Goal: Task Accomplishment & Management: Complete application form

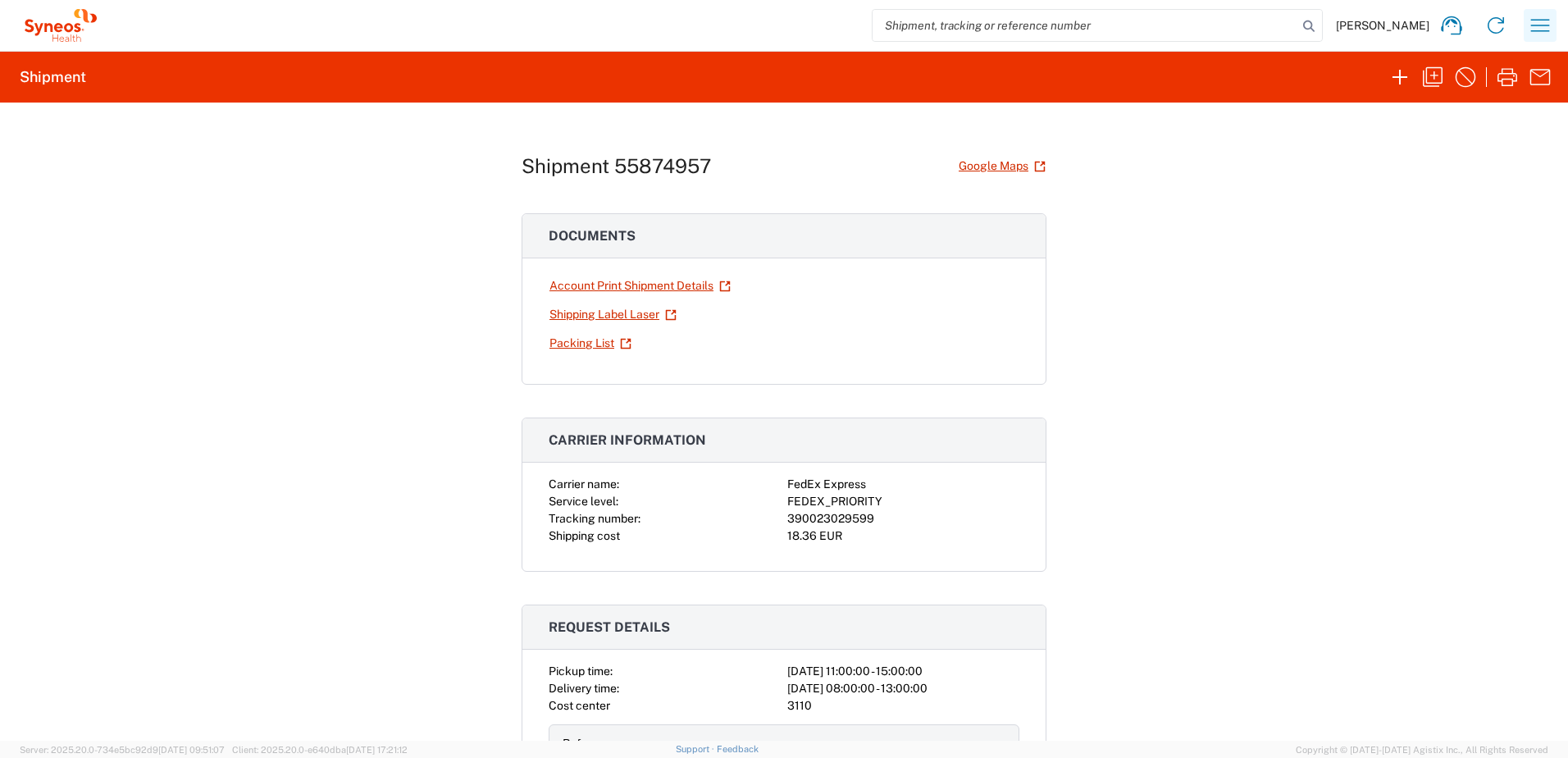
click at [1548, 25] on icon "button" at bounding box center [1540, 25] width 26 height 26
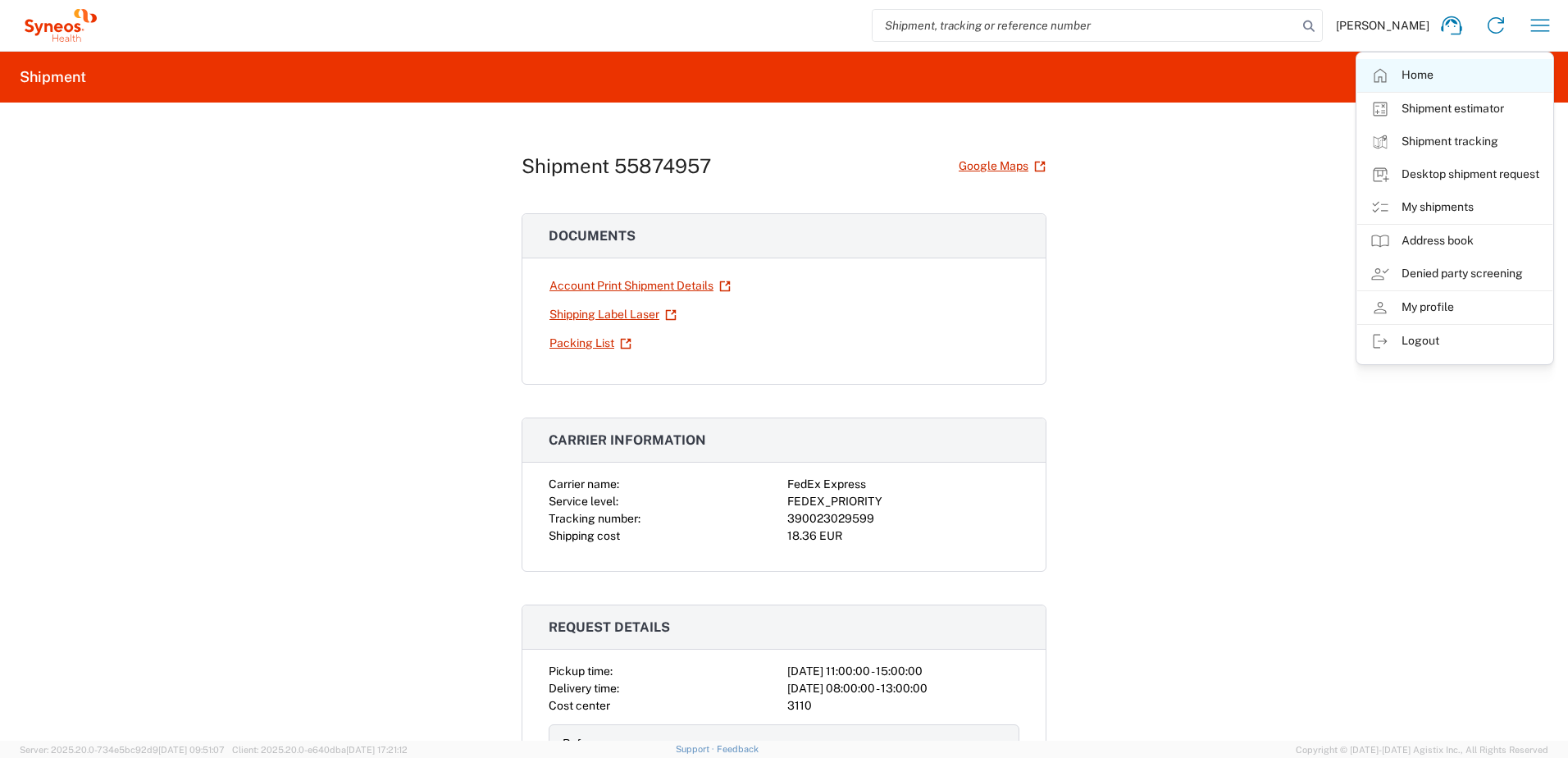
click at [1402, 80] on link "Home" at bounding box center [1455, 76] width 195 height 33
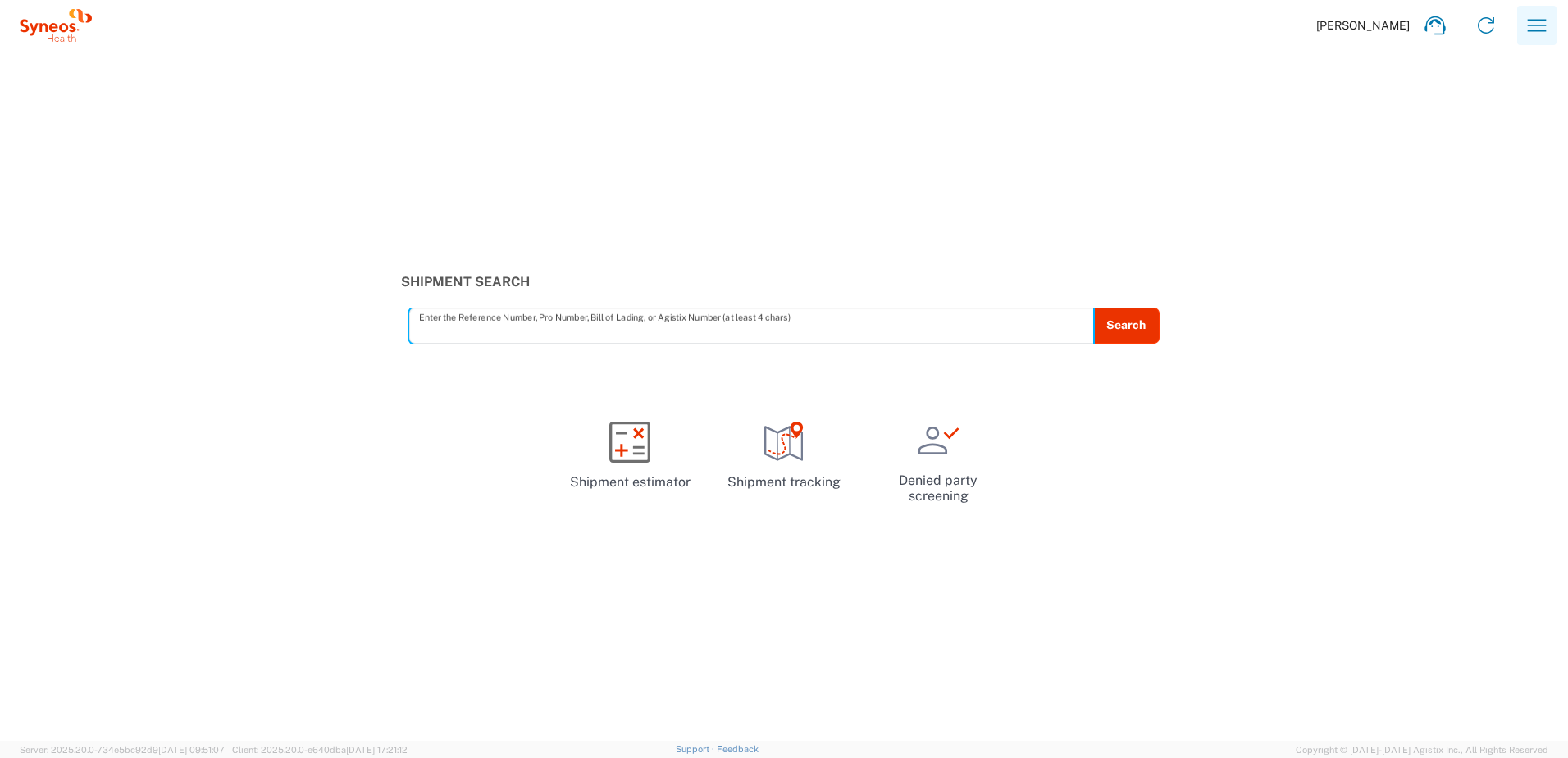
click at [1529, 25] on icon "button" at bounding box center [1536, 25] width 26 height 26
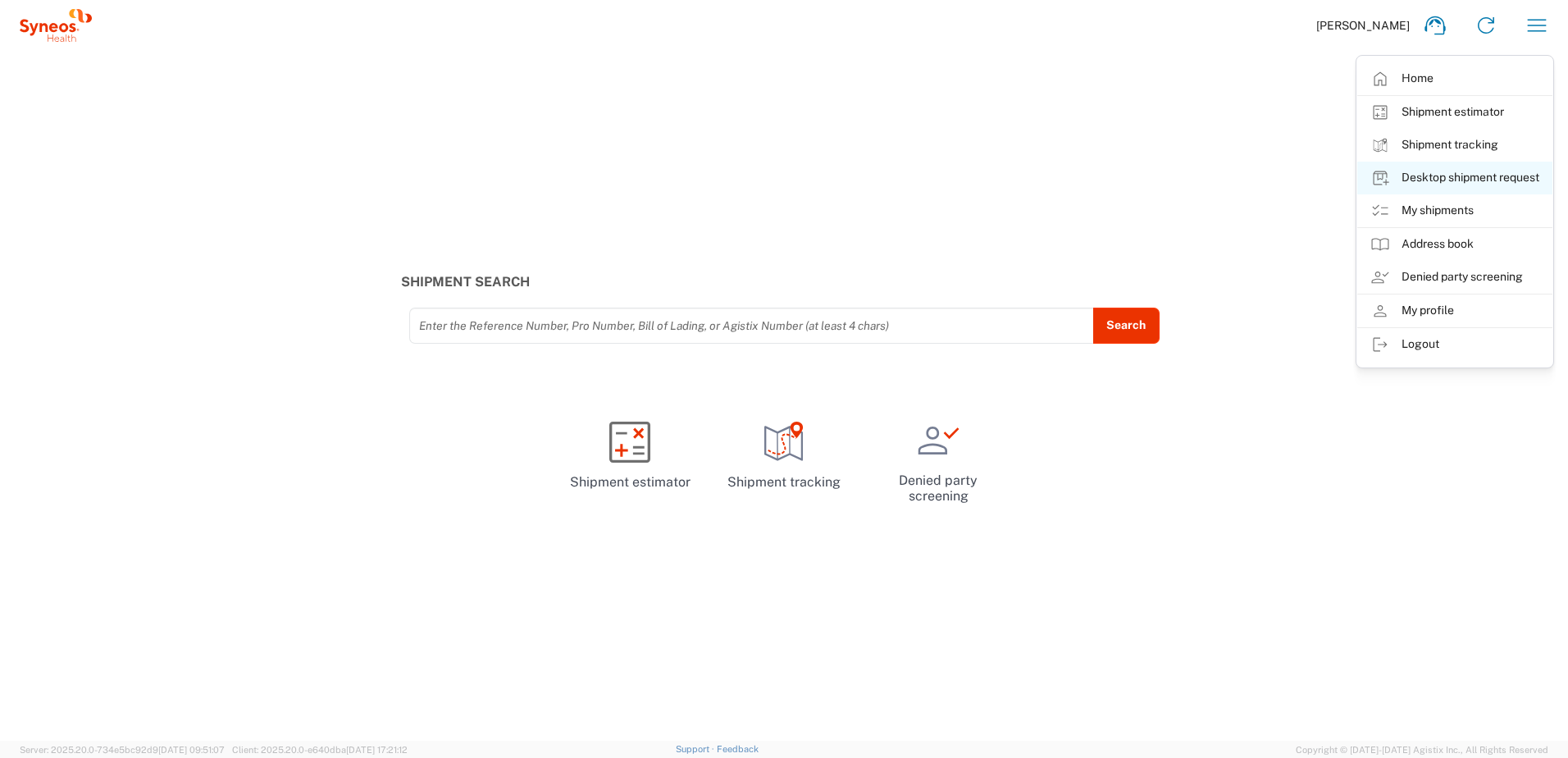
click at [1512, 178] on link "Desktop shipment request" at bounding box center [1455, 178] width 195 height 33
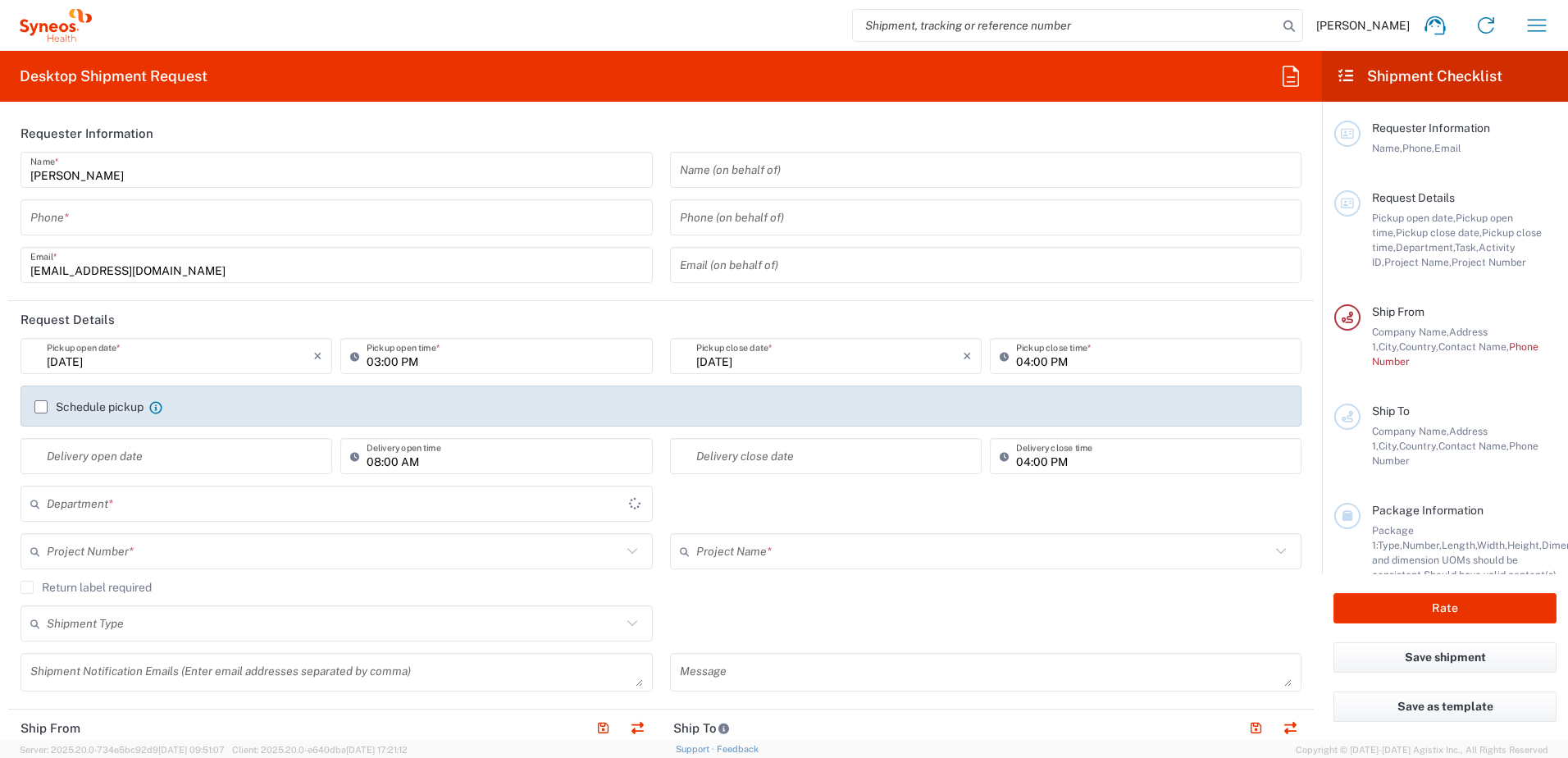
type input "3110"
type input "Spain"
click at [111, 218] on input "tel" at bounding box center [336, 217] width 613 height 28
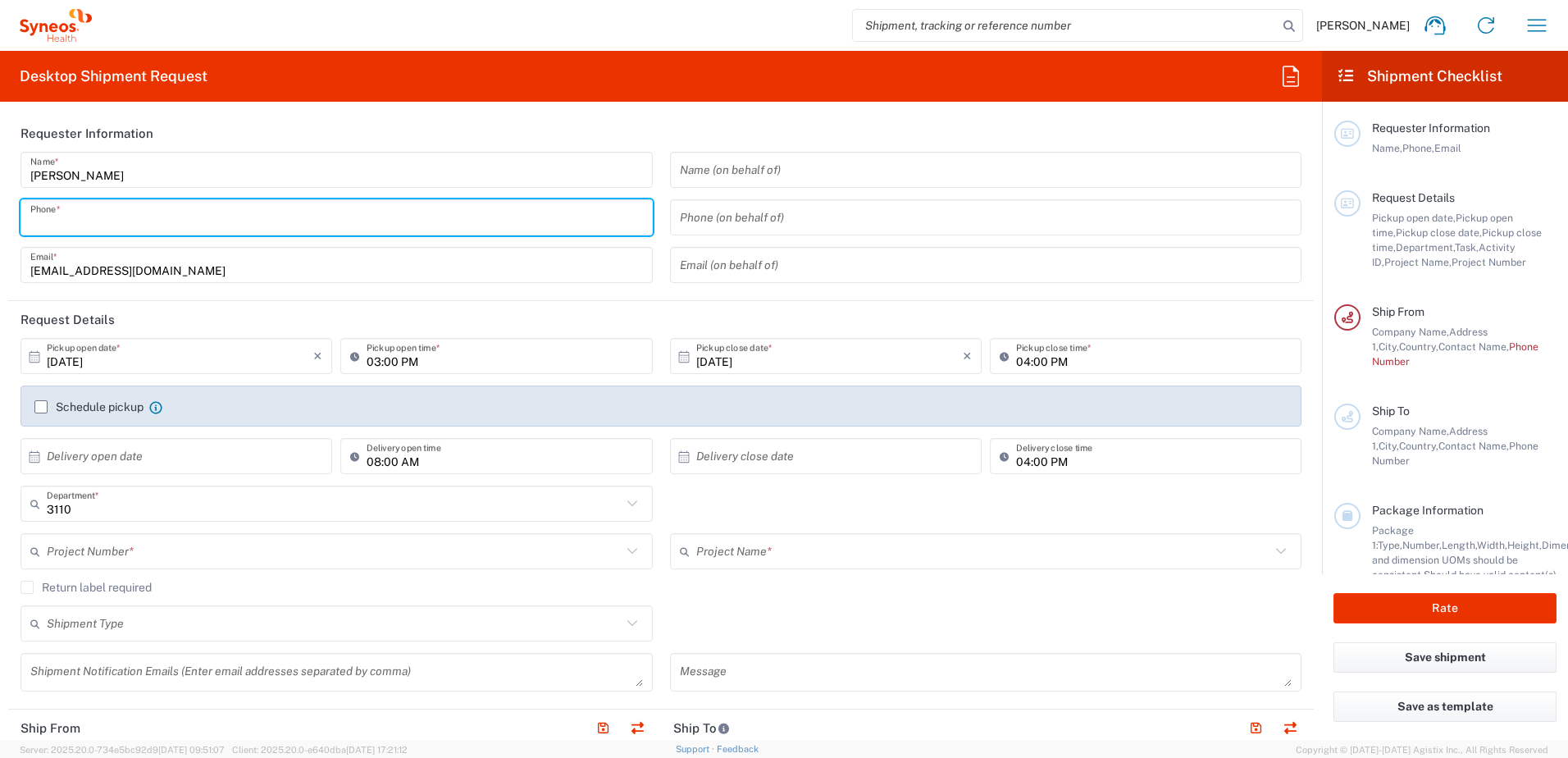
type input "Syneos Health Clinical Spain"
type input "+34636209211"
click at [134, 361] on input "10/09/2025" at bounding box center [180, 355] width 267 height 28
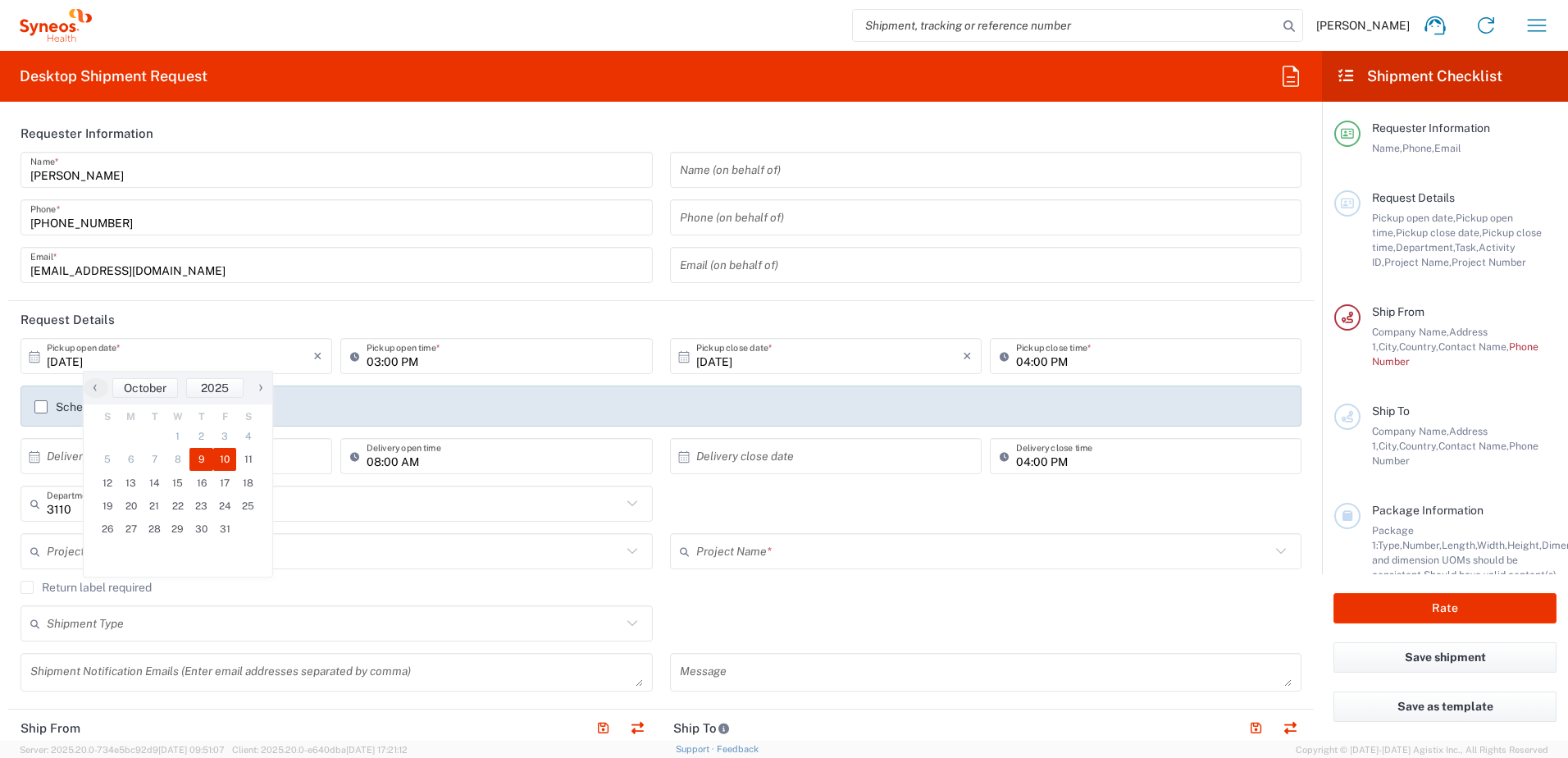
click at [226, 461] on span "10" at bounding box center [225, 458] width 24 height 23
type input "10/10/2025"
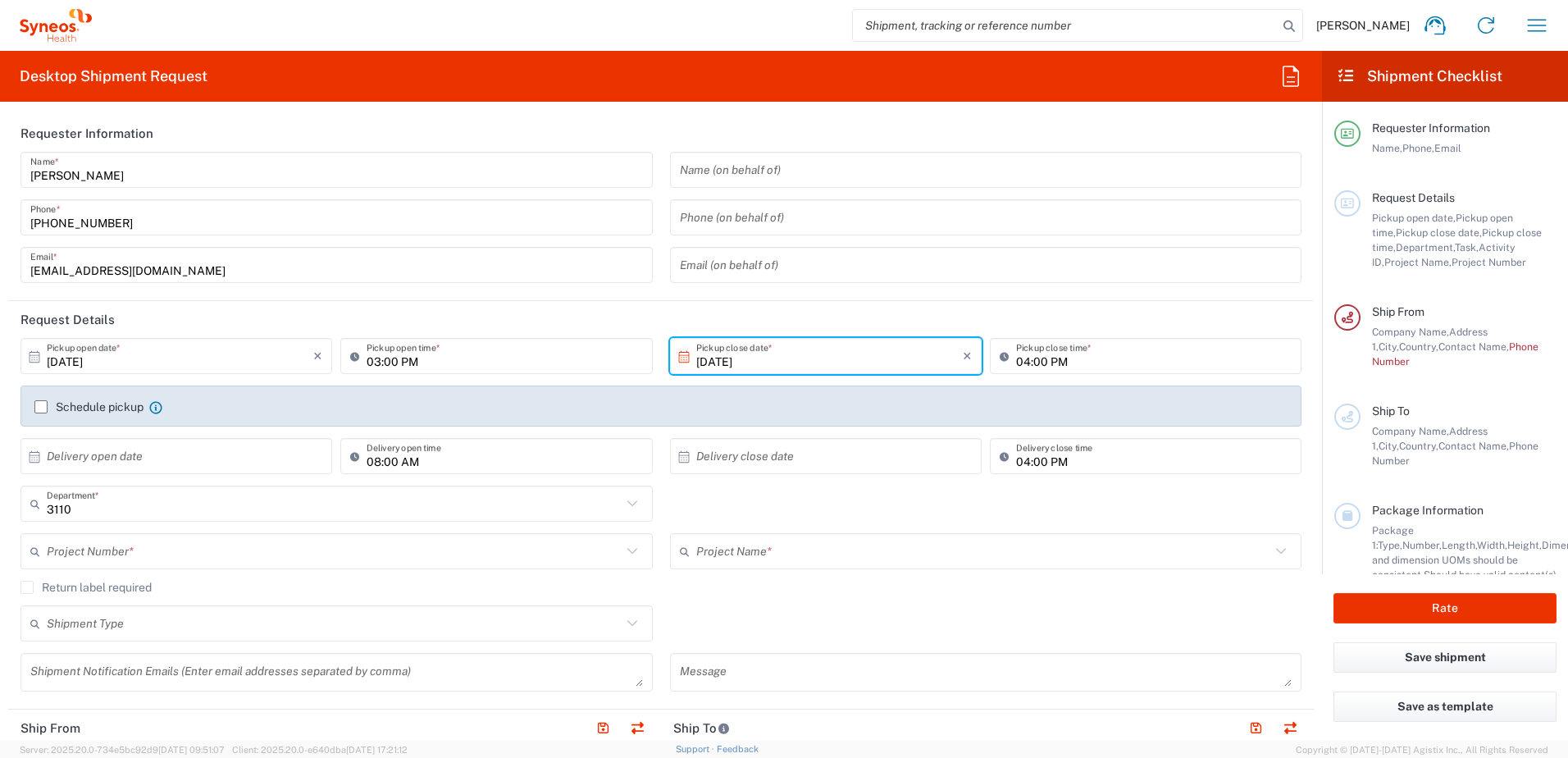
click at [421, 356] on input "03:00 PM" at bounding box center [504, 355] width 276 height 28
click at [396, 360] on input "11:00 PM" at bounding box center [504, 355] width 276 height 28
type input "11:00 AM"
click at [744, 353] on input "10/10/2025" at bounding box center [829, 355] width 267 height 28
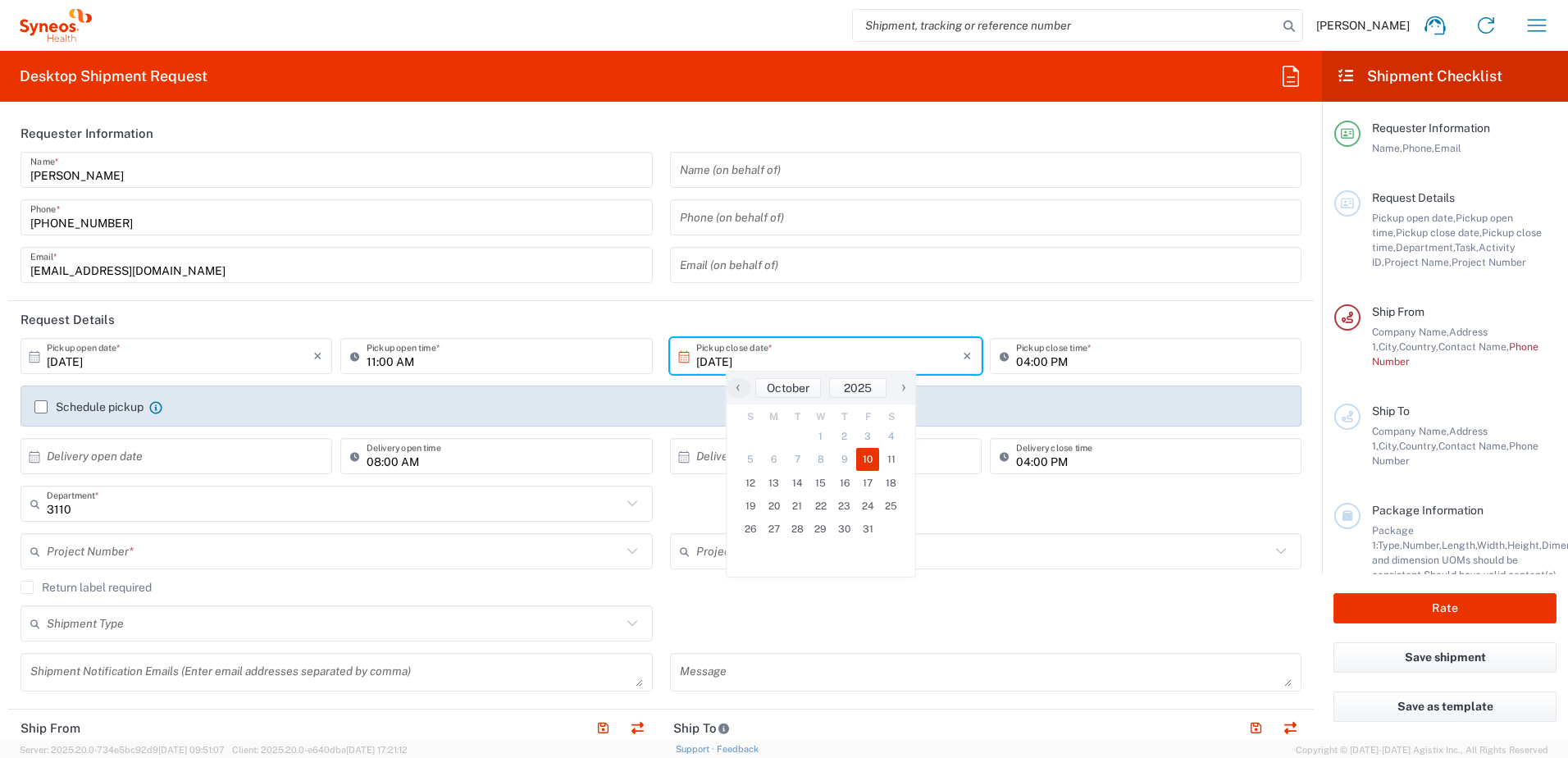
click at [863, 459] on span "10" at bounding box center [868, 458] width 24 height 23
click at [1036, 365] on input "04:00 PM" at bounding box center [1153, 355] width 276 height 28
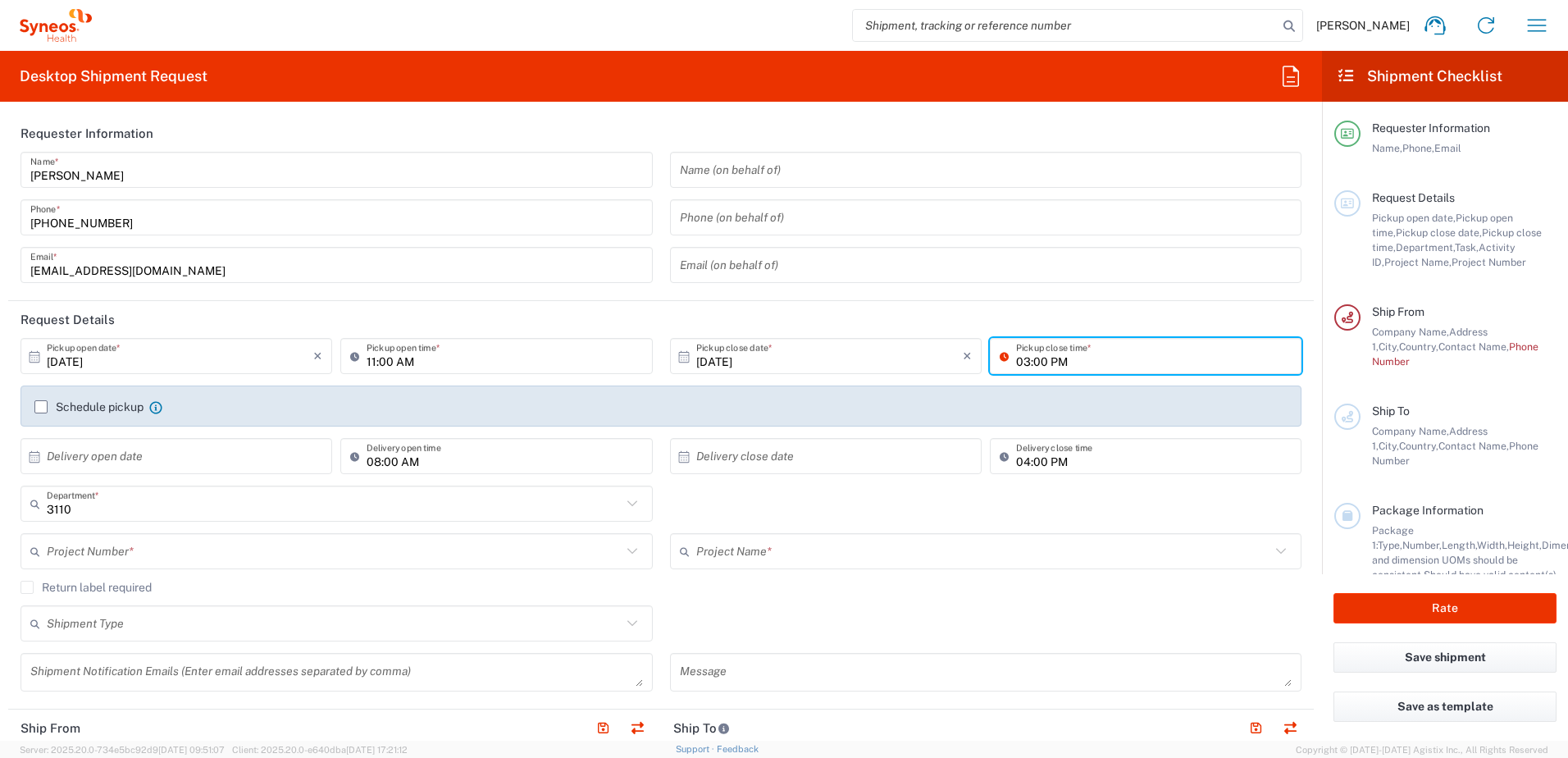
type input "03:00 PM"
click at [610, 310] on header "Request Details" at bounding box center [660, 319] width 1305 height 37
click at [40, 410] on label "Schedule pickup" at bounding box center [89, 406] width 109 height 13
click at [41, 406] on input "Schedule pickup" at bounding box center [41, 406] width 0 height 0
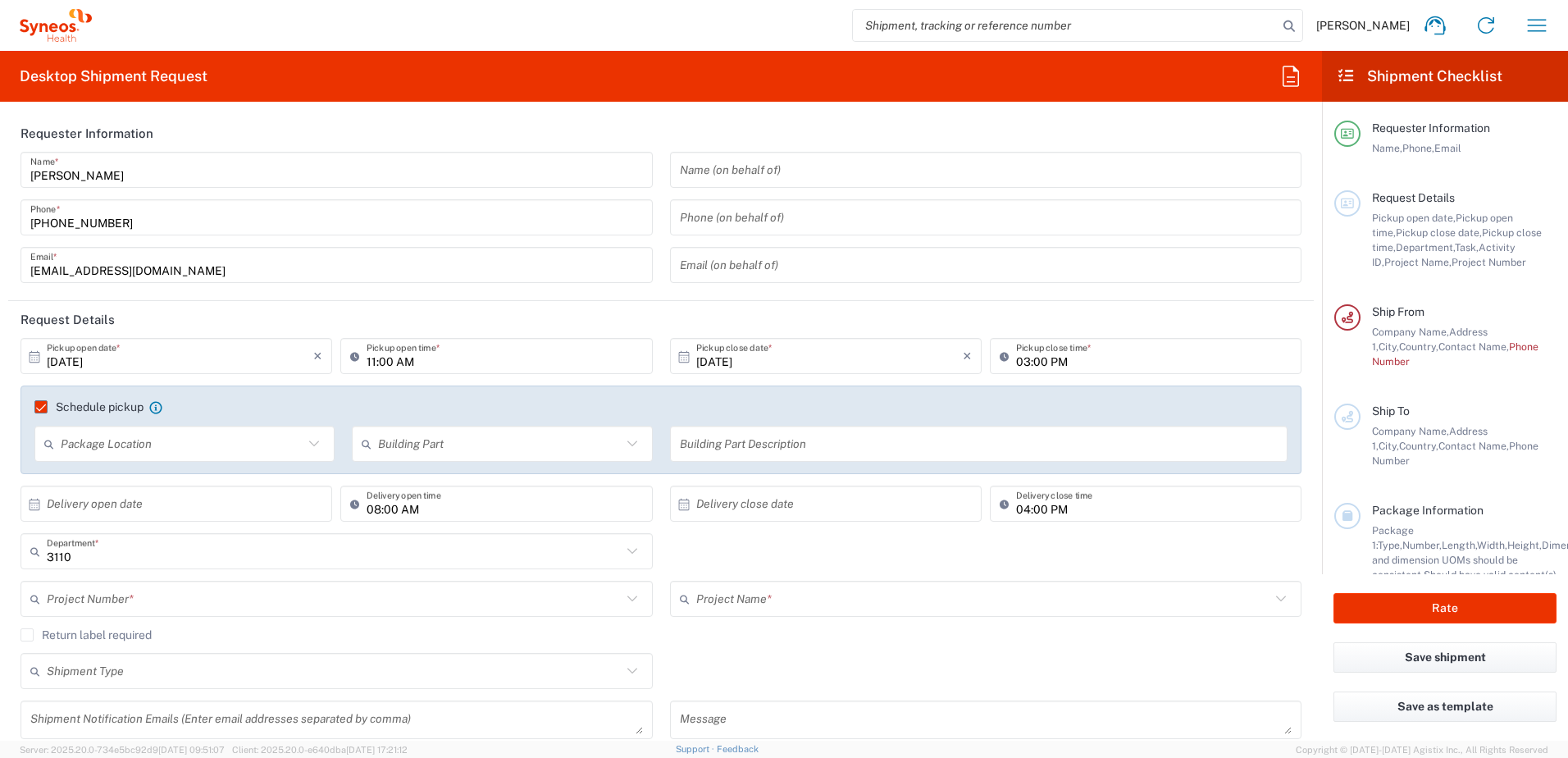
click at [89, 447] on input "text" at bounding box center [182, 443] width 243 height 28
click at [38, 405] on label "Schedule pickup" at bounding box center [89, 406] width 109 height 13
click at [34, 406] on input "Schedule pickup" at bounding box center [34, 406] width 0 height 0
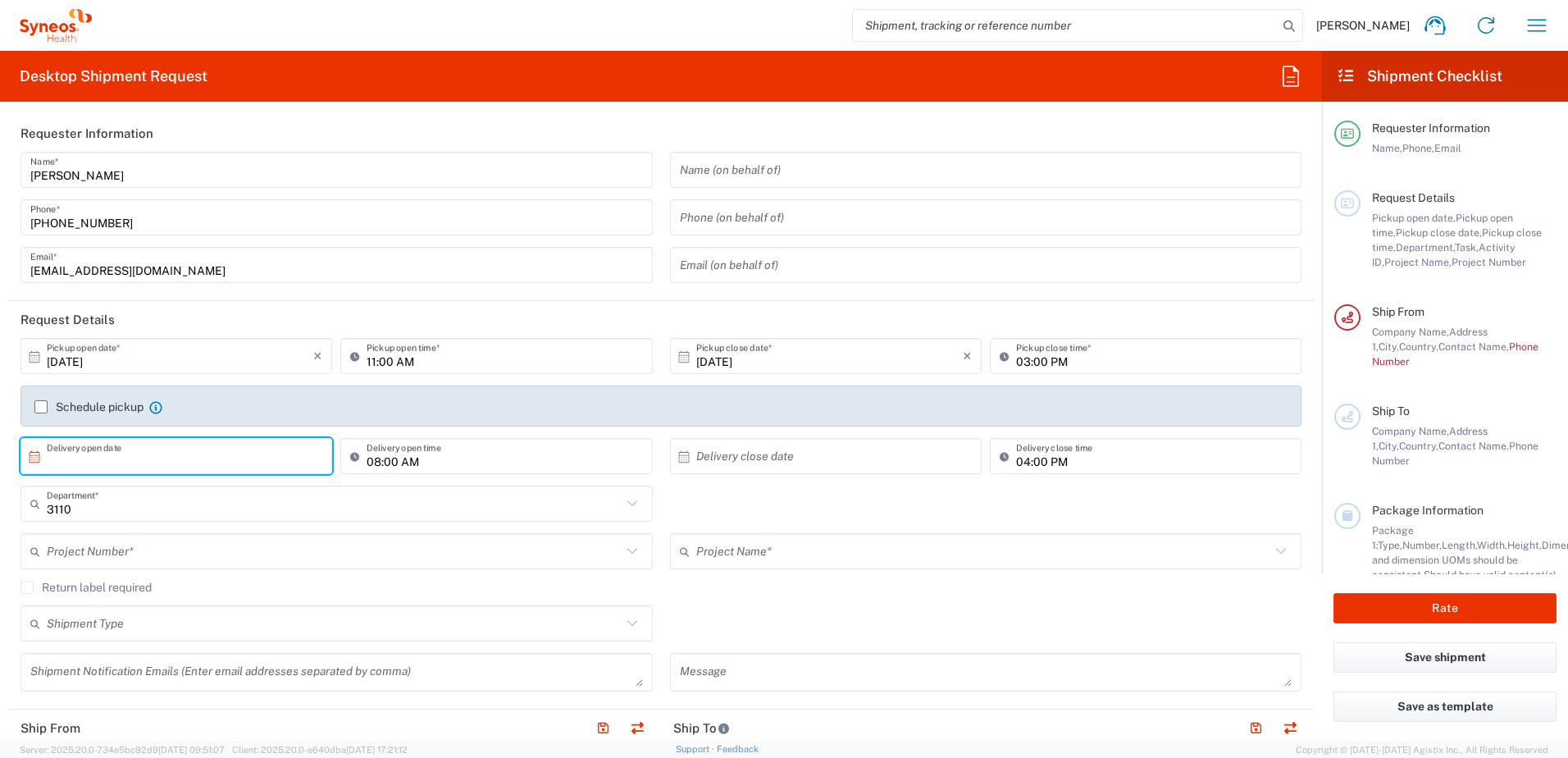
click at [141, 463] on input "text" at bounding box center [180, 456] width 267 height 28
click at [132, 576] on span "13" at bounding box center [132, 583] width 24 height 23
type input "10/13/2025"
click at [1016, 461] on input "04:00 PM" at bounding box center [1153, 456] width 276 height 28
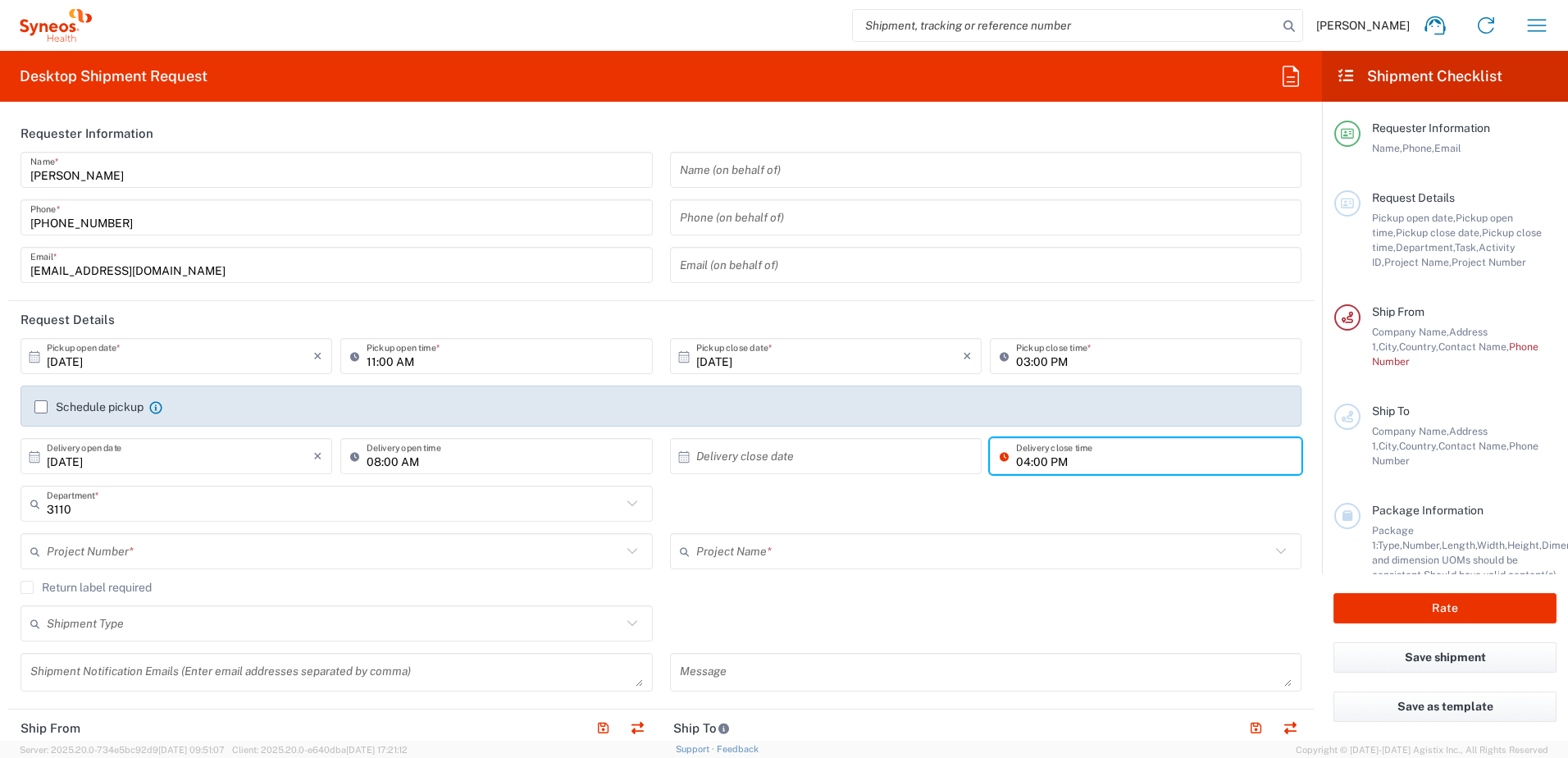
click at [1017, 459] on input "04:00 PM" at bounding box center [1153, 456] width 276 height 28
type input "02:00 PM"
click at [748, 454] on input "text" at bounding box center [829, 456] width 267 height 28
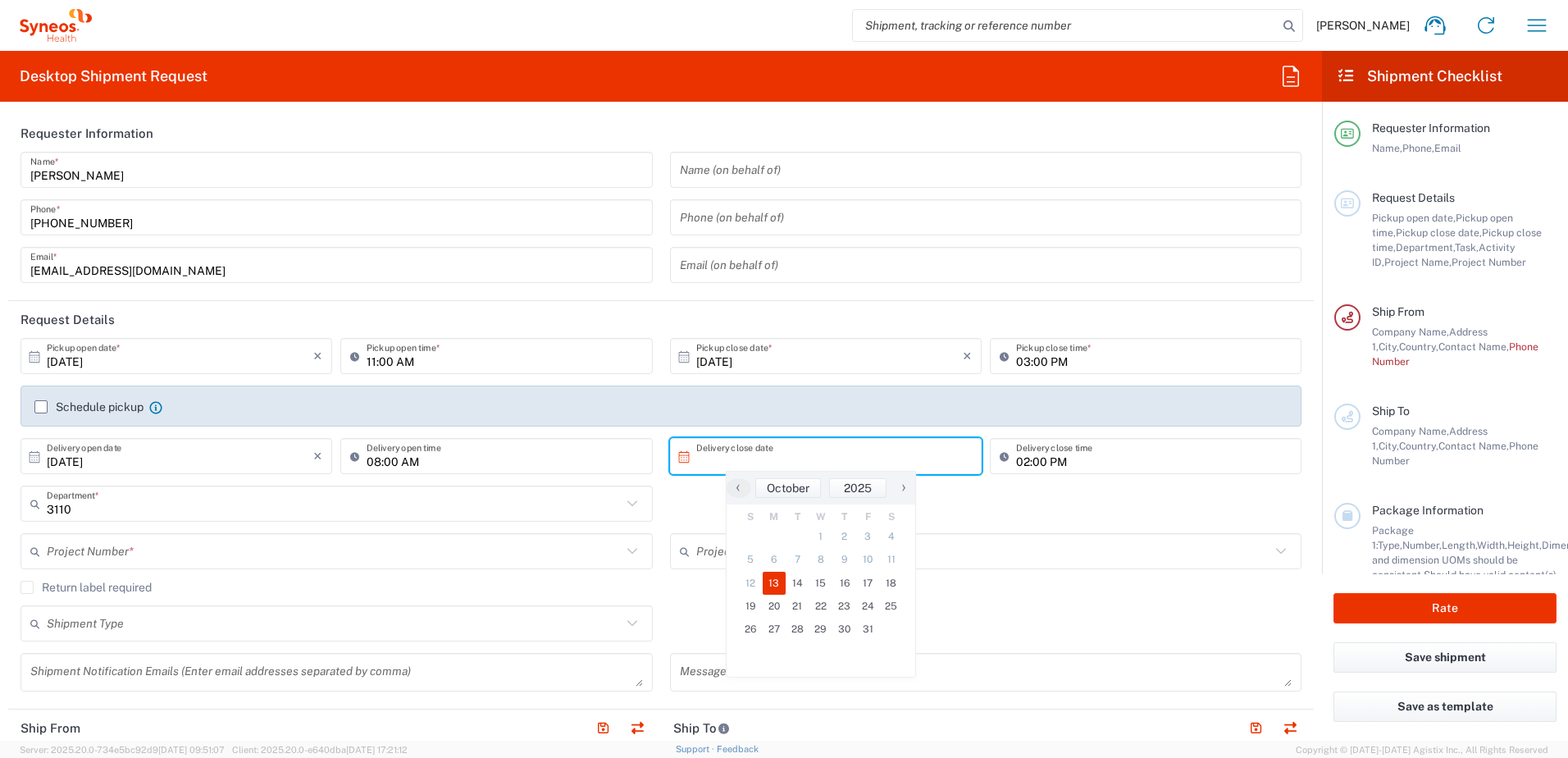
click at [773, 581] on span "13" at bounding box center [774, 583] width 24 height 23
type input "10/13/2025"
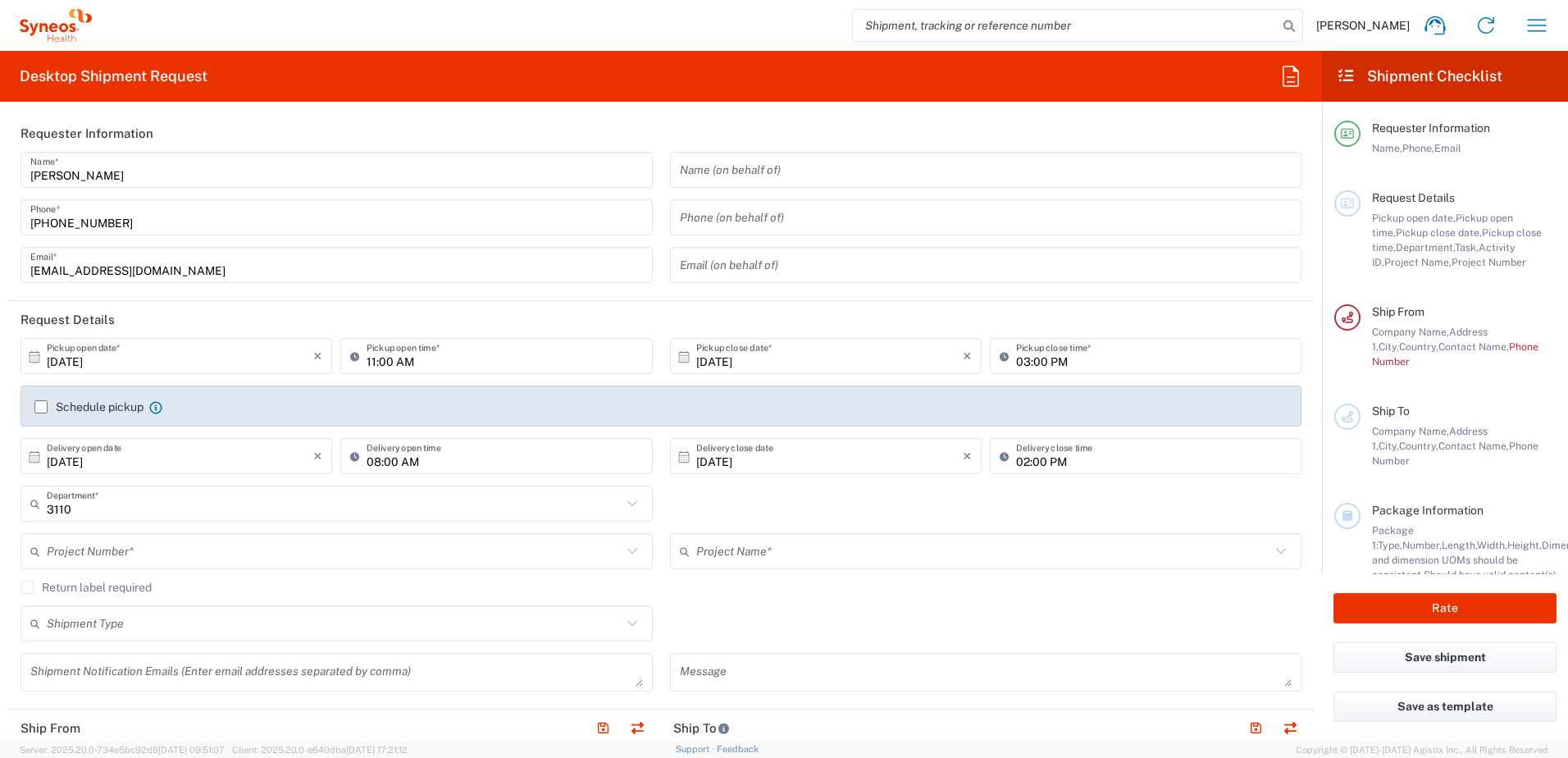
click at [122, 555] on input "text" at bounding box center [333, 551] width 574 height 28
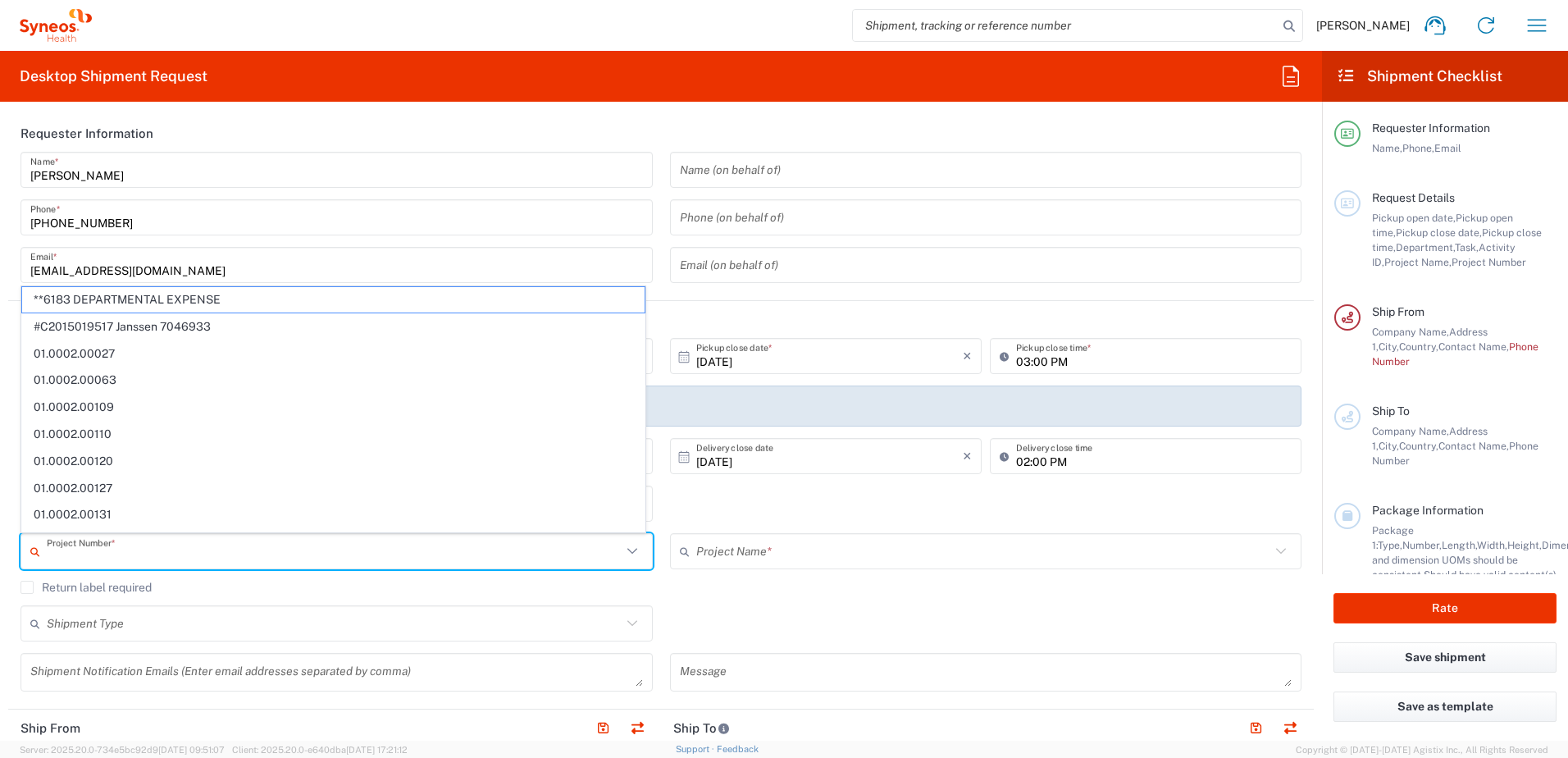
paste input "7061958D"
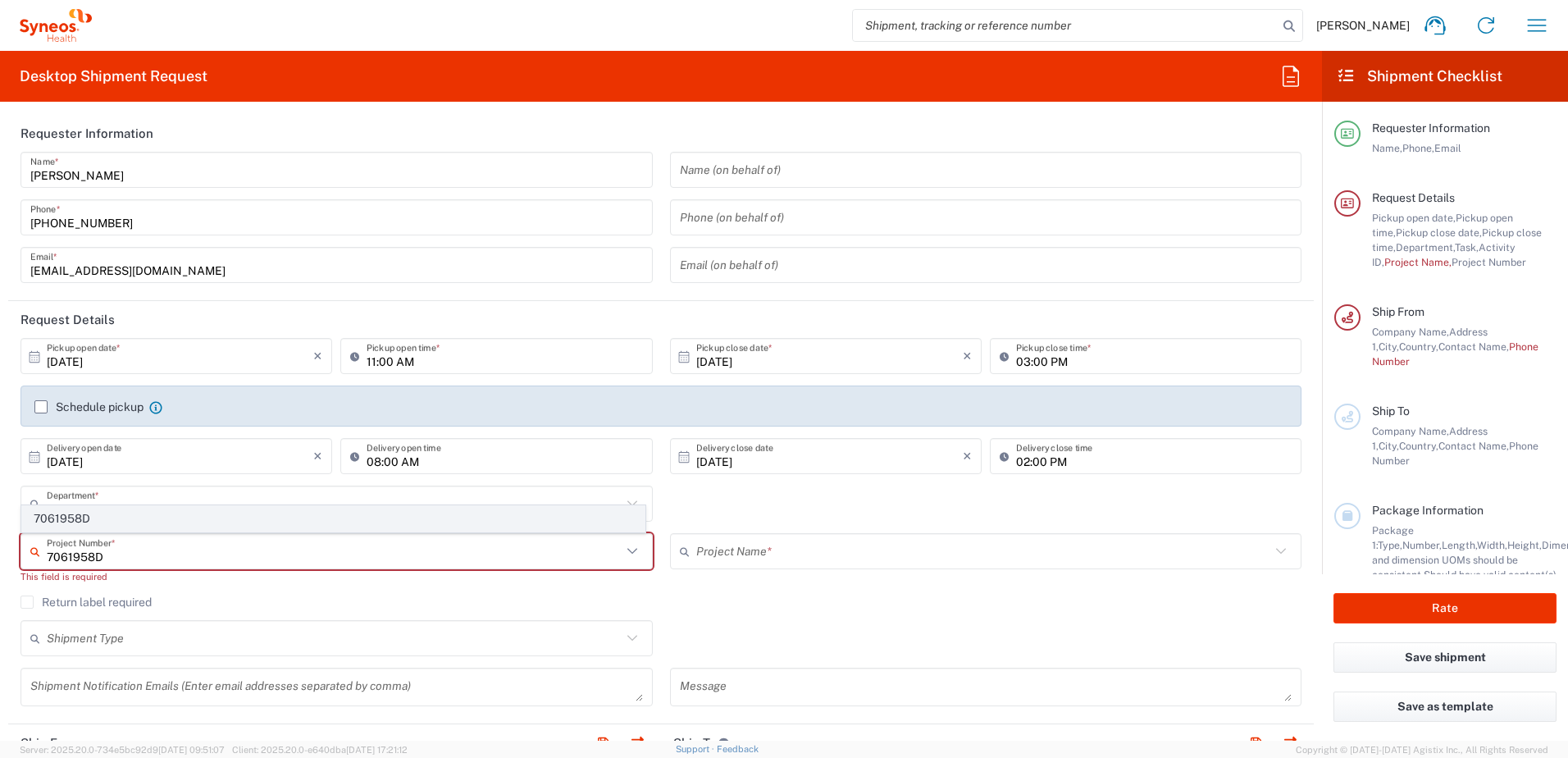
type input "7061958D"
drag, startPoint x: 82, startPoint y: 511, endPoint x: 150, endPoint y: 576, distance: 94.1
click at [82, 511] on span "7061958D" at bounding box center [332, 519] width 622 height 26
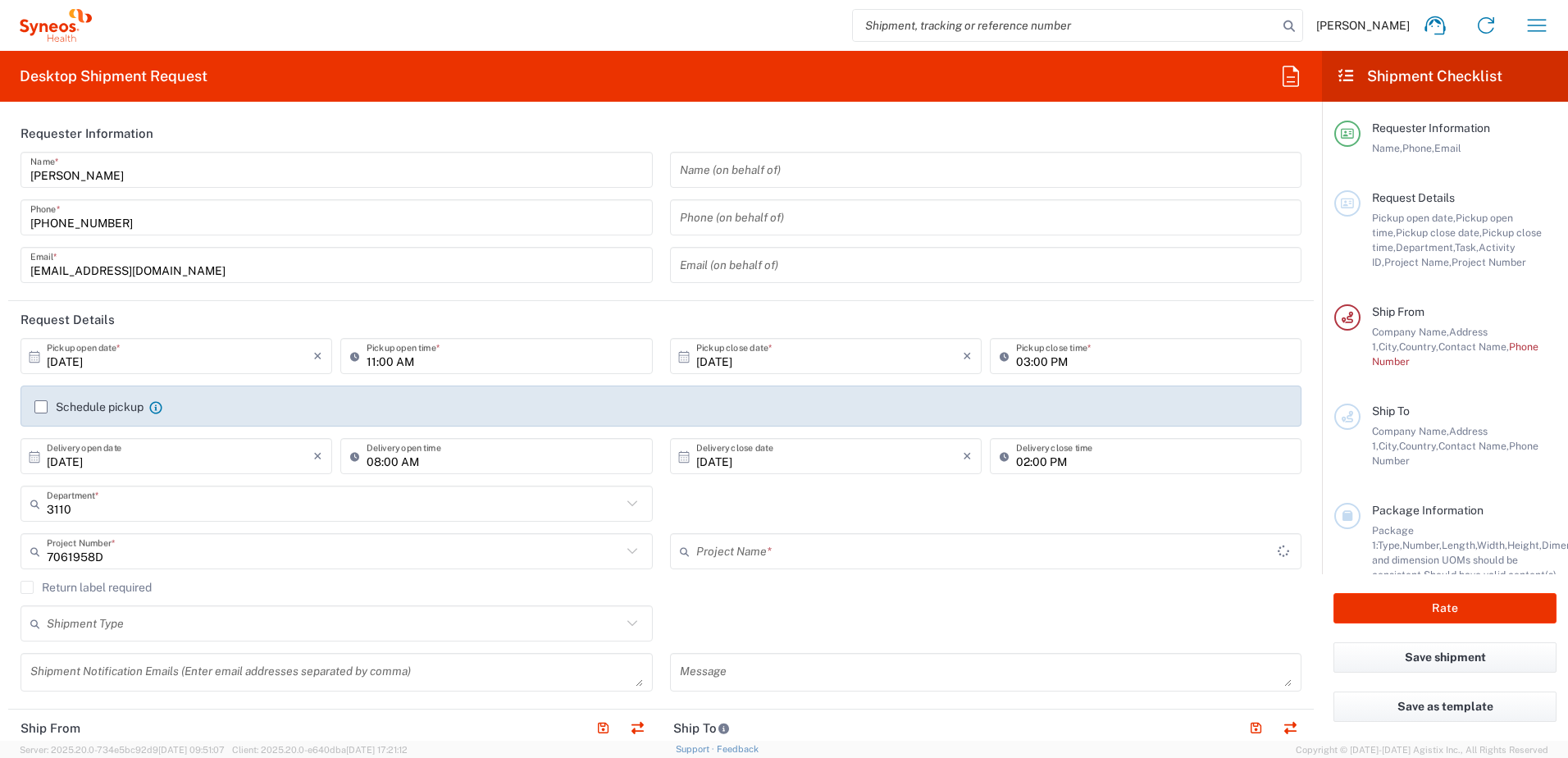
type input "7061958D-Sanofi-Spain"
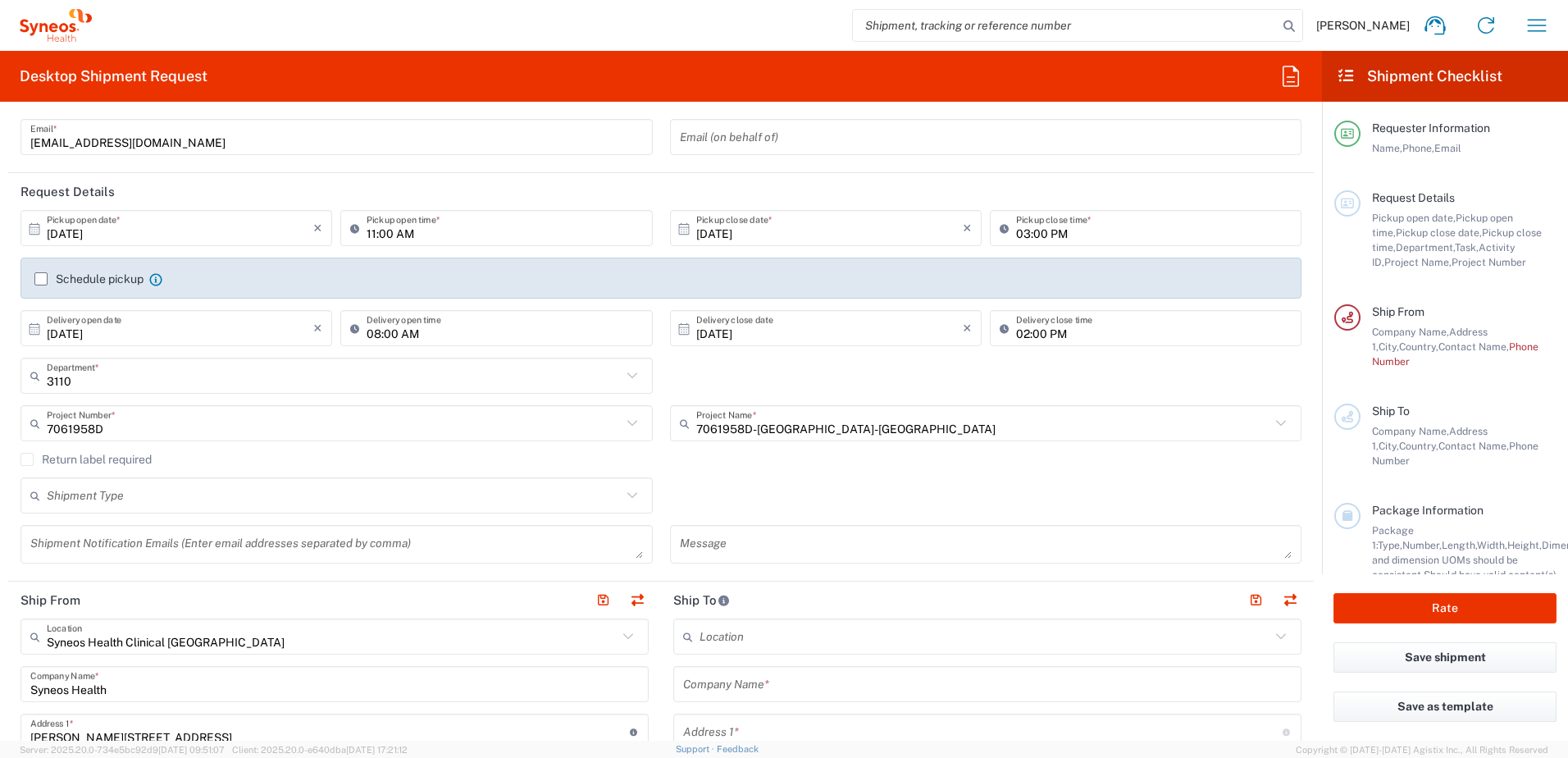
scroll to position [164, 0]
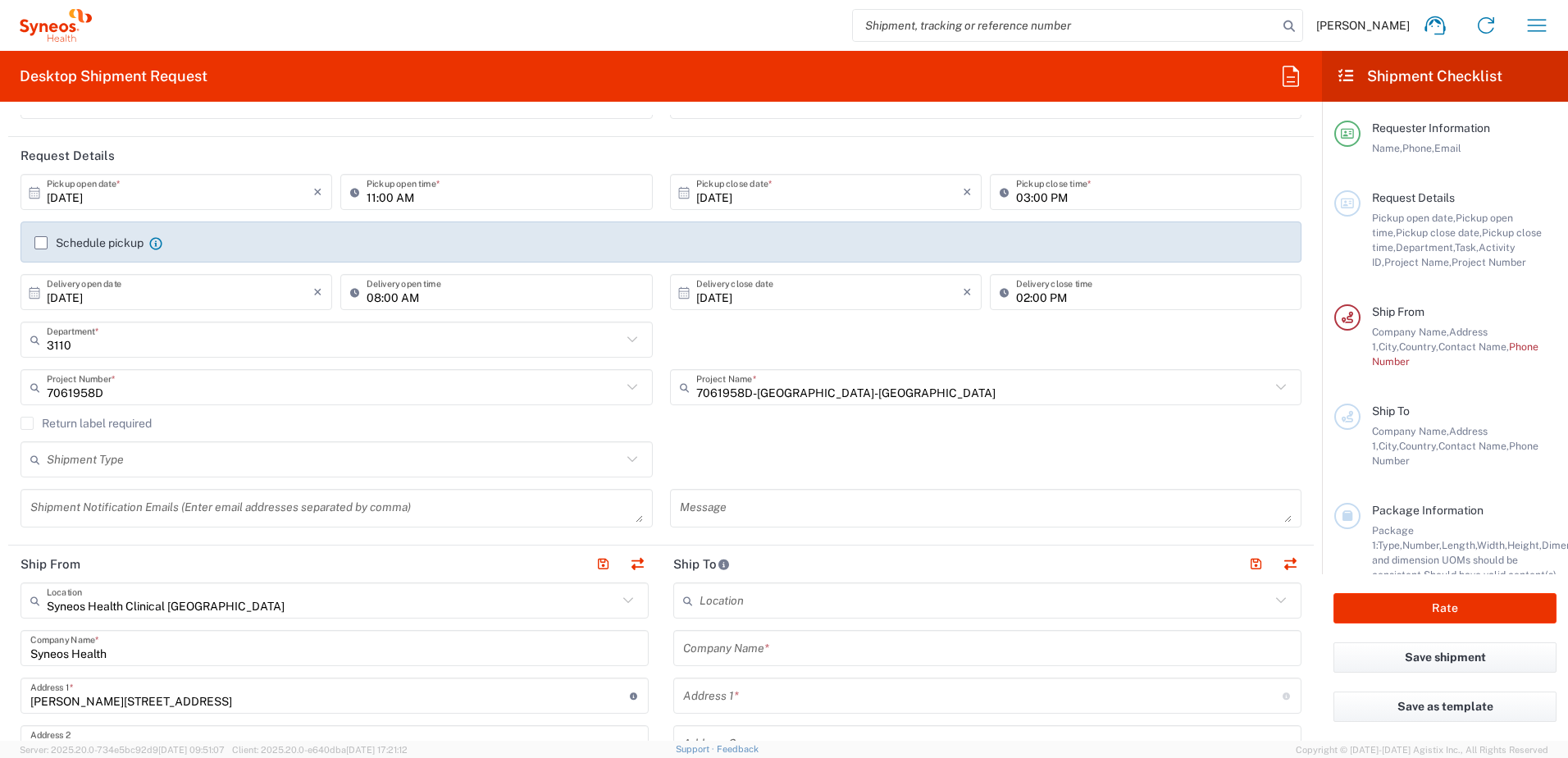
drag, startPoint x: 132, startPoint y: 469, endPoint x: 152, endPoint y: 466, distance: 20.2
click at [132, 469] on input "text" at bounding box center [333, 459] width 574 height 28
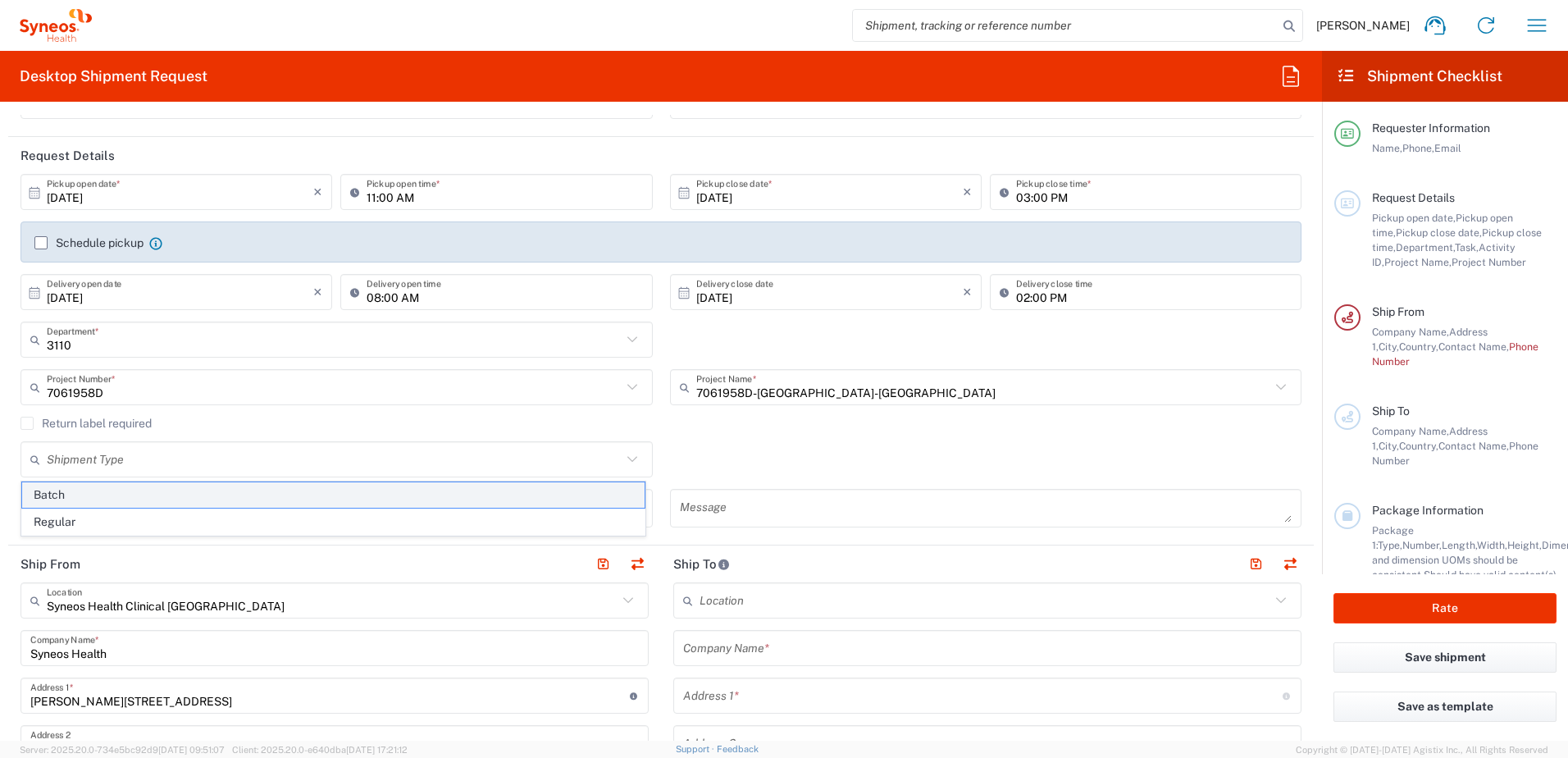
click at [58, 500] on span "Batch" at bounding box center [332, 495] width 622 height 26
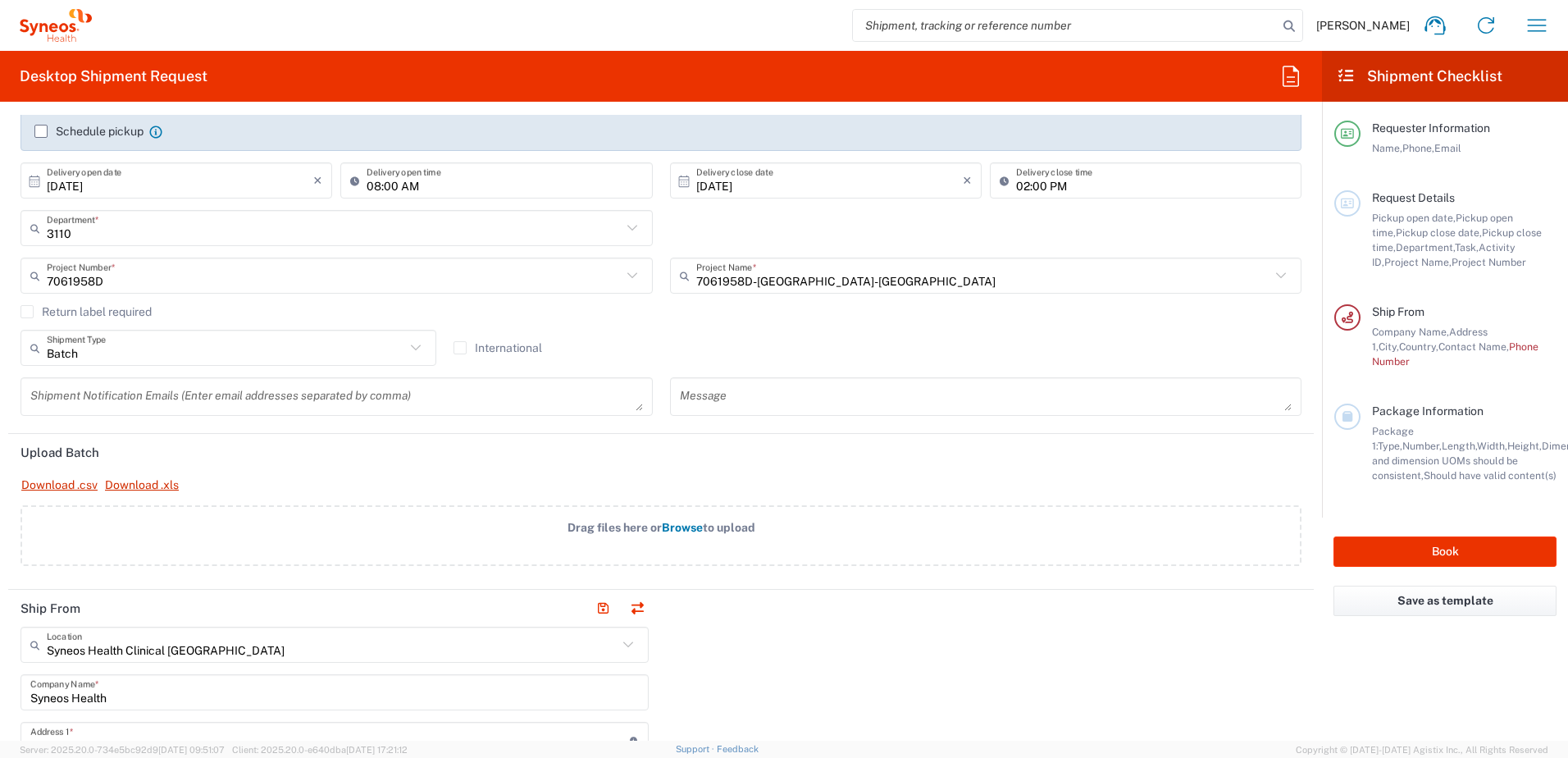
scroll to position [246, 0]
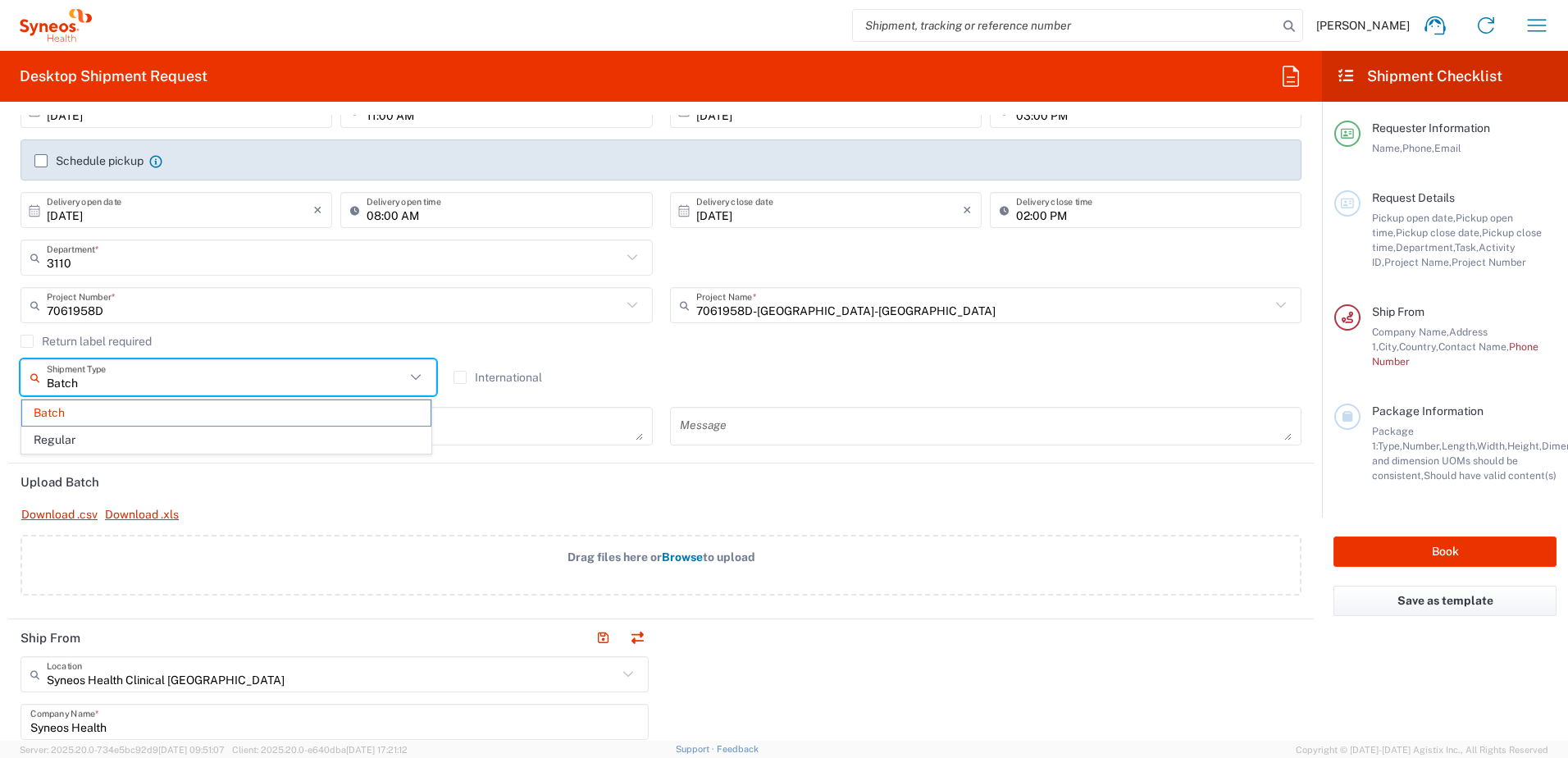
click at [159, 372] on input "Batch" at bounding box center [226, 377] width 358 height 28
click at [59, 437] on span "Regular" at bounding box center [226, 440] width 408 height 26
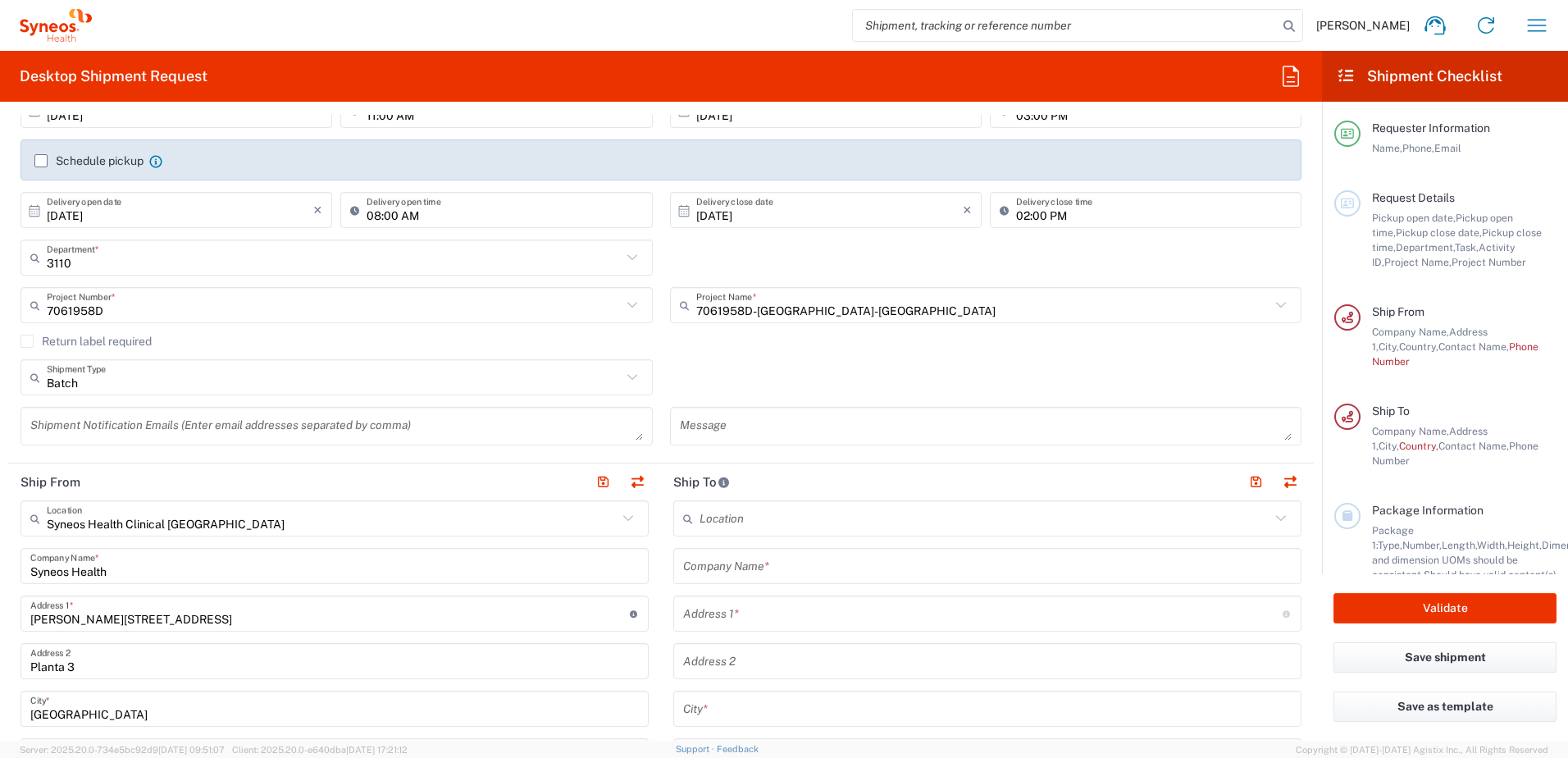
type input "Regular"
click at [310, 432] on textarea at bounding box center [336, 426] width 613 height 28
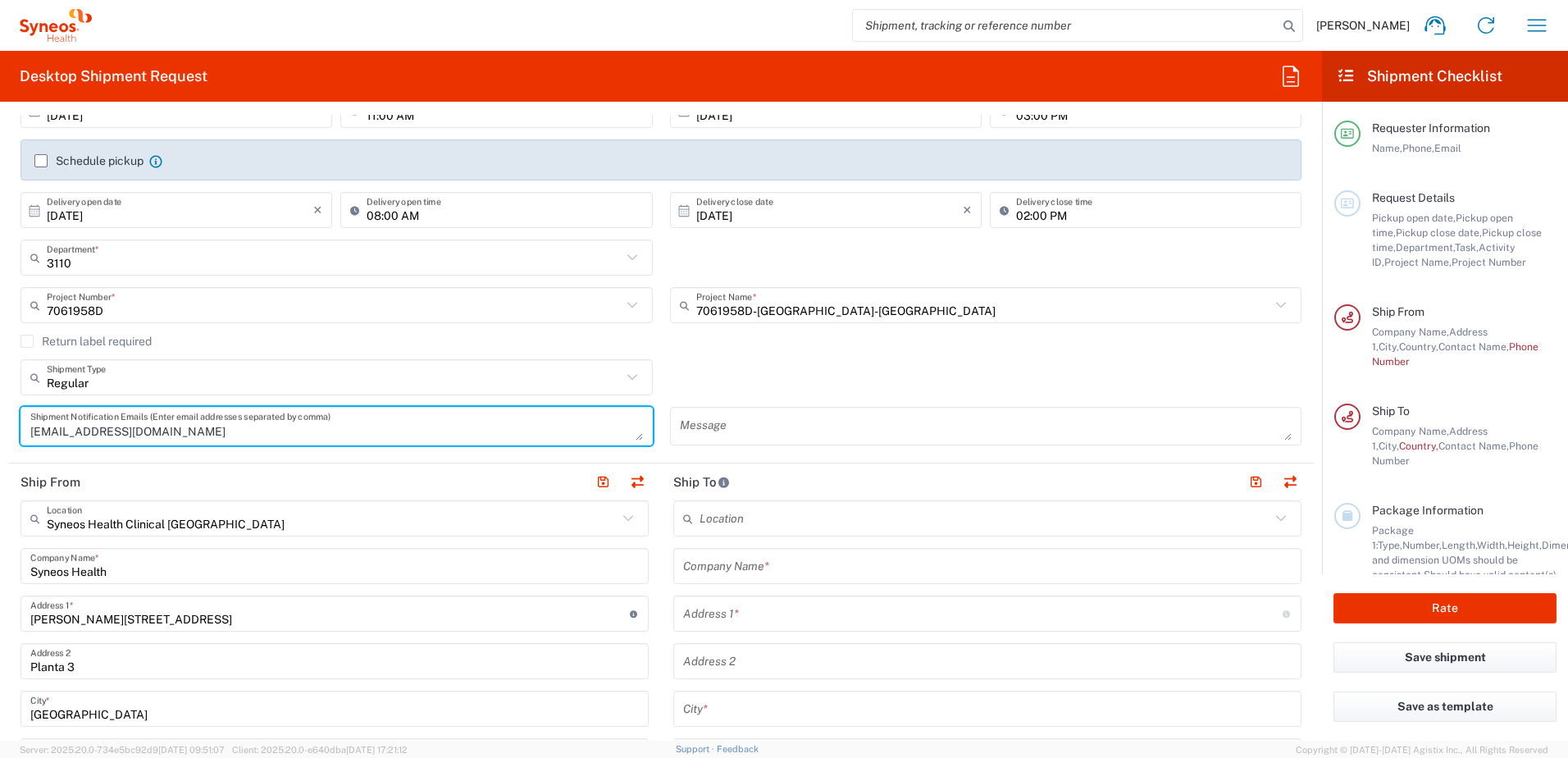
type textarea "coral.garciadepedro@syneoshealth.com"
click at [306, 525] on input "Syneos Health Clinical Spain" at bounding box center [331, 518] width 571 height 28
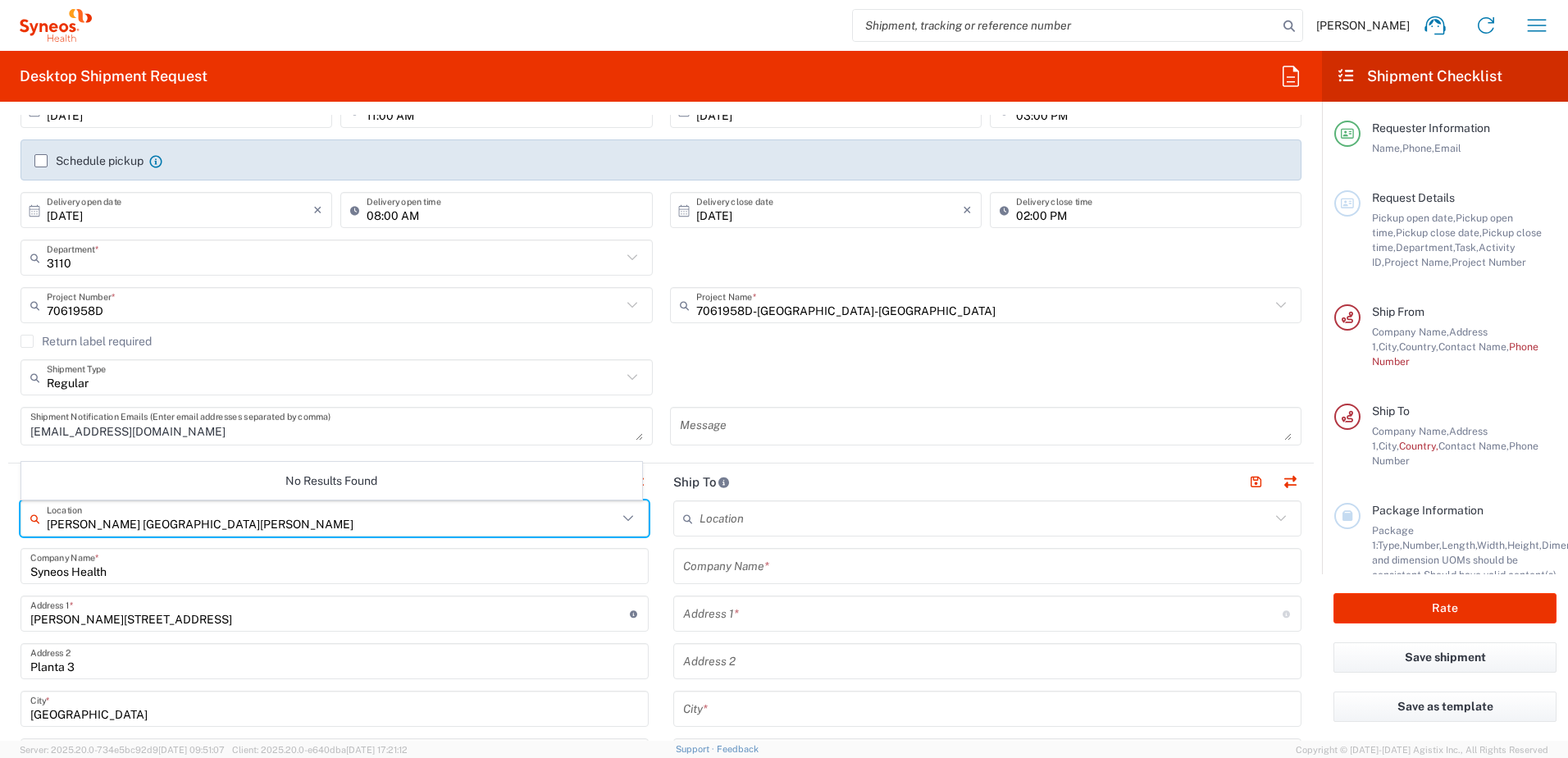
type input "Prado San Roque"
click at [18, 453] on div "coral.garciadepedro@syneoshealth.com Shipment Notification Emails (Enter email …" at bounding box center [336, 431] width 649 height 50
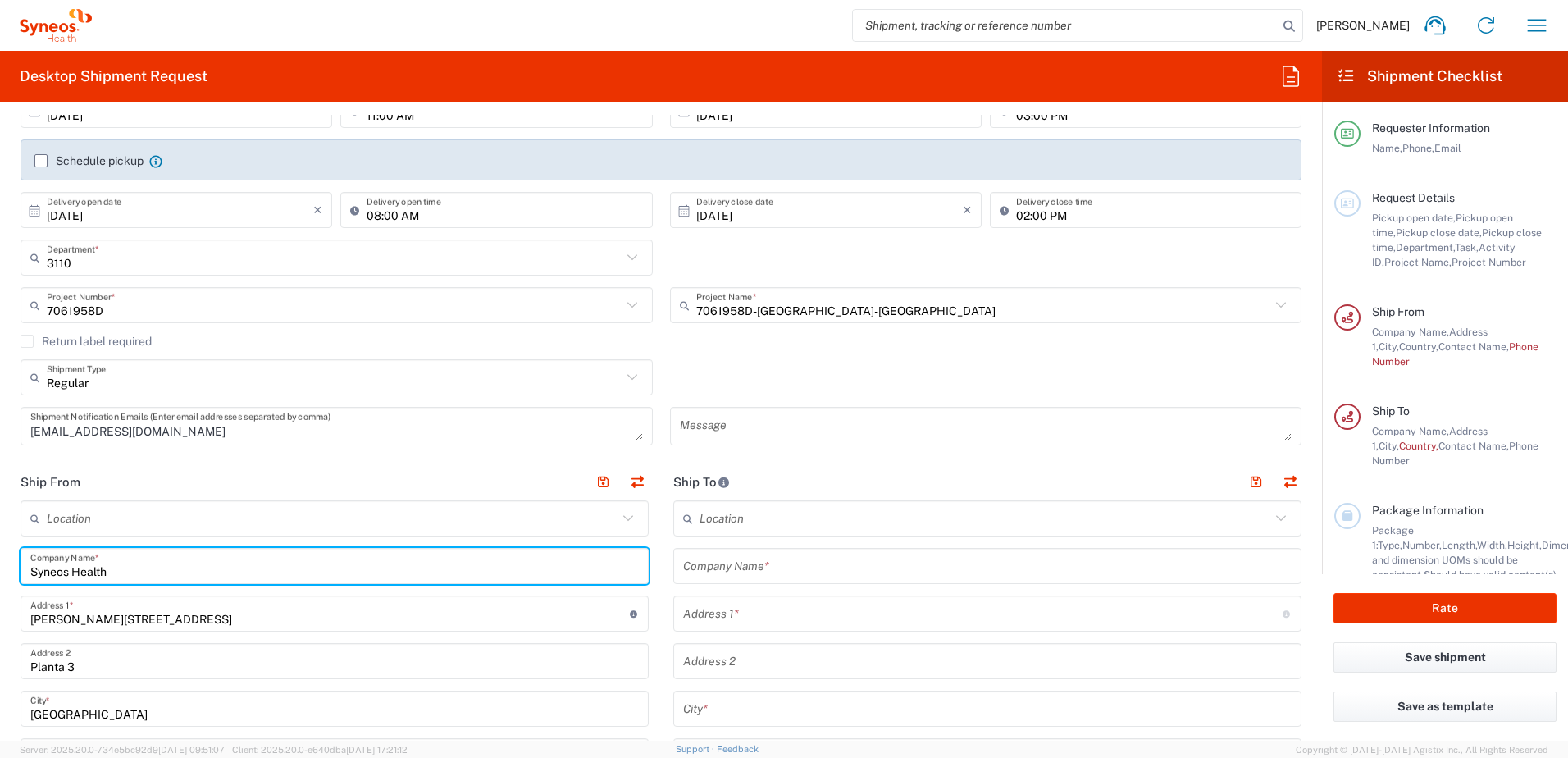
drag, startPoint x: 132, startPoint y: 574, endPoint x: -102, endPoint y: 576, distance: 234.0
click at [0, 576] on html "Coral Garcia De Pedro Home Shipment estimator Shipment tracking Desktop shipmen…" at bounding box center [784, 379] width 1568 height 758
type input "Coral Garcia de Pedro"
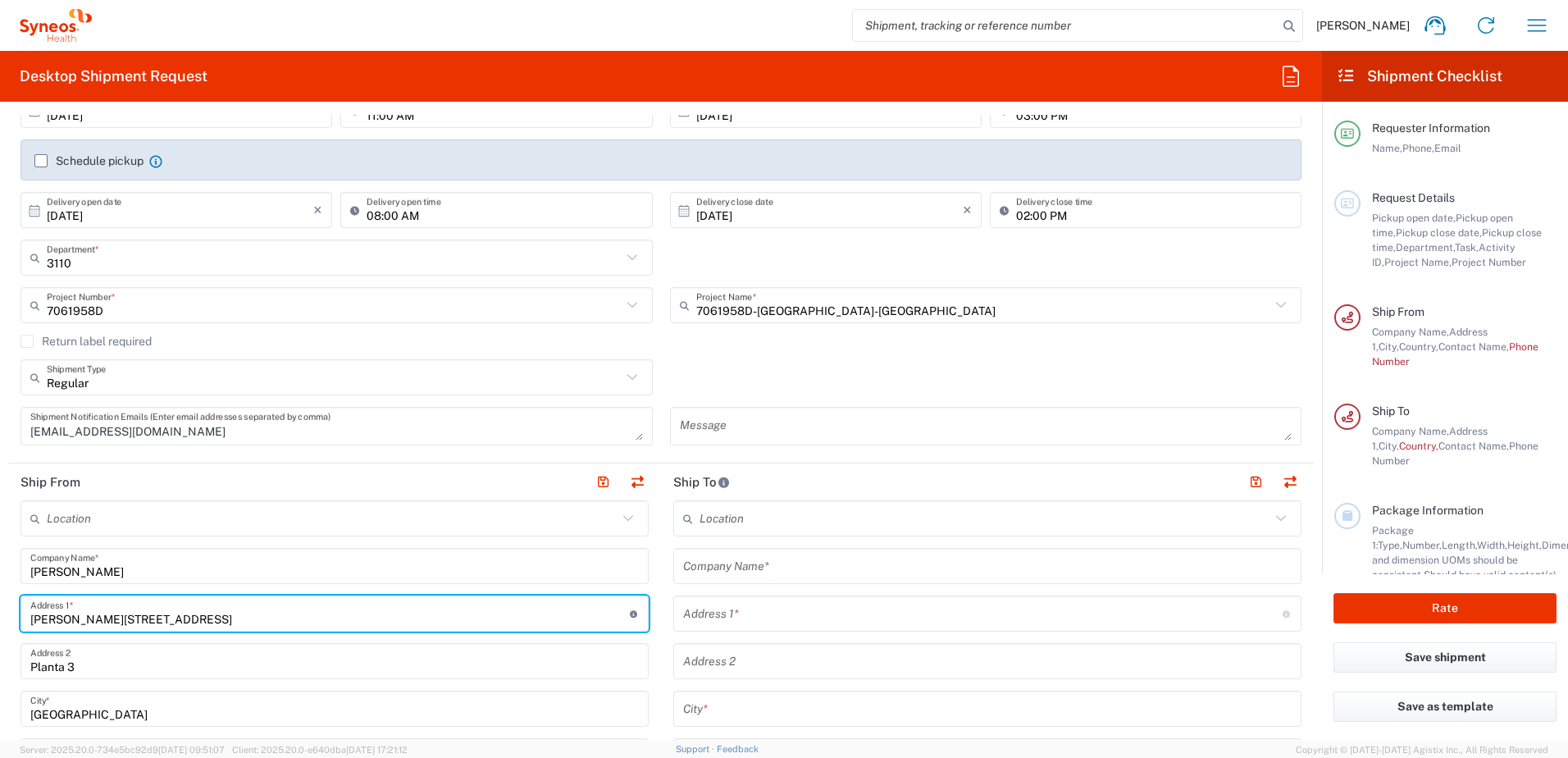
drag, startPoint x: 135, startPoint y: 622, endPoint x: -139, endPoint y: 622, distance: 274.0
click at [0, 622] on html "Coral Garcia De Pedro Home Shipment estimator Shipment tracking Desktop shipmen…" at bounding box center [784, 379] width 1568 height 758
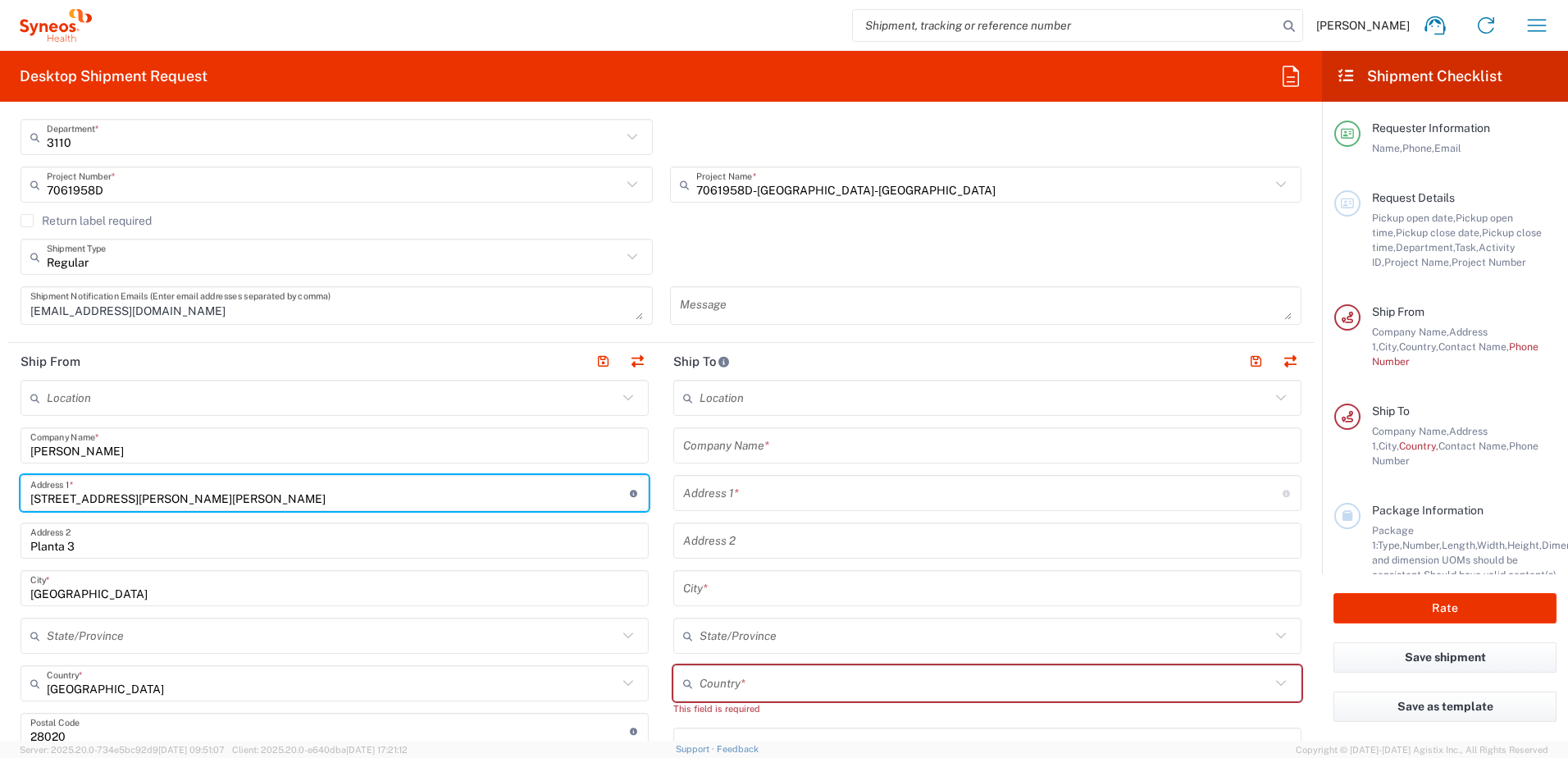
scroll to position [410, 0]
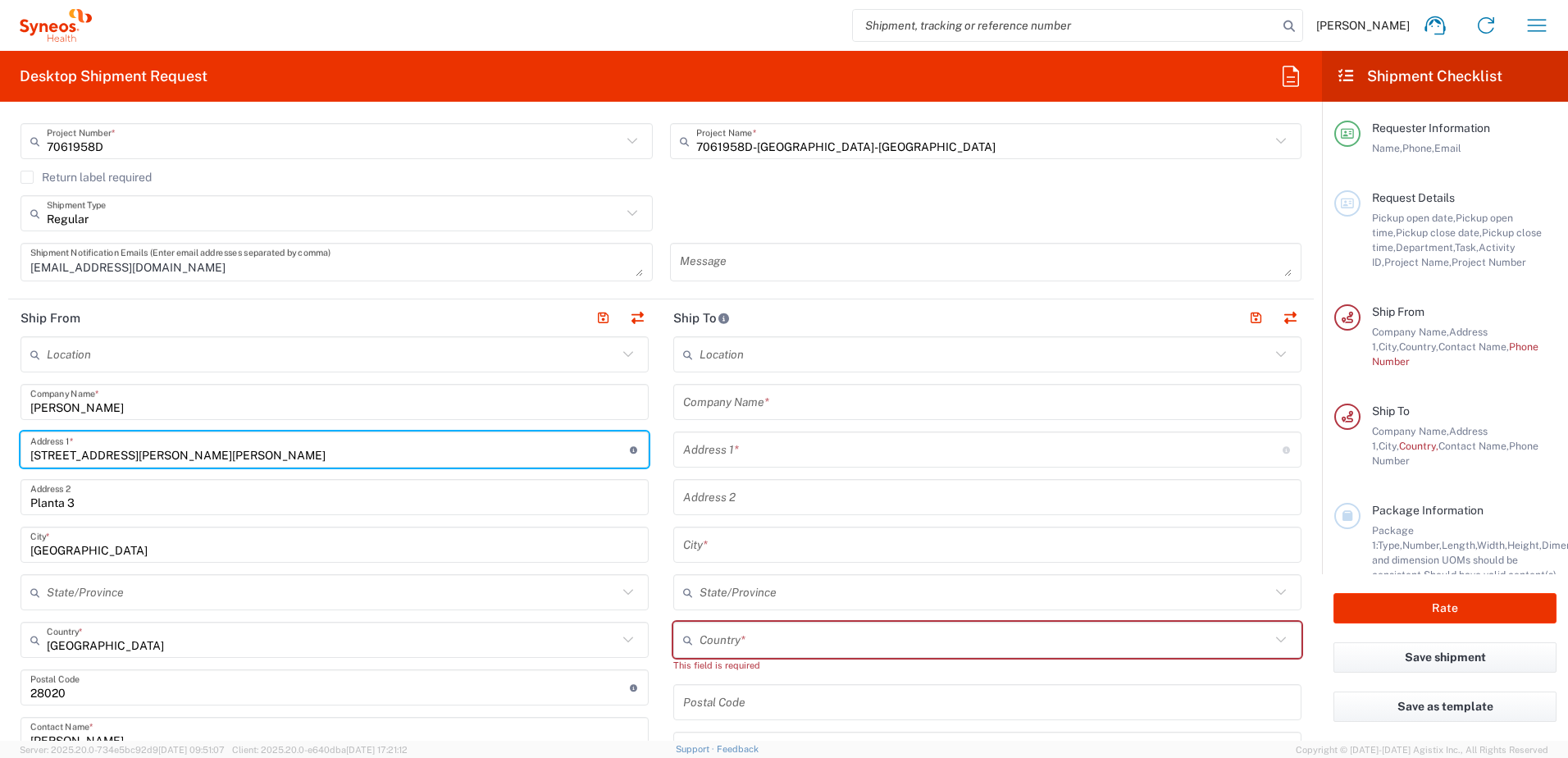
type input "Calle Prado San Roque numero 38 piso 2 izquierda"
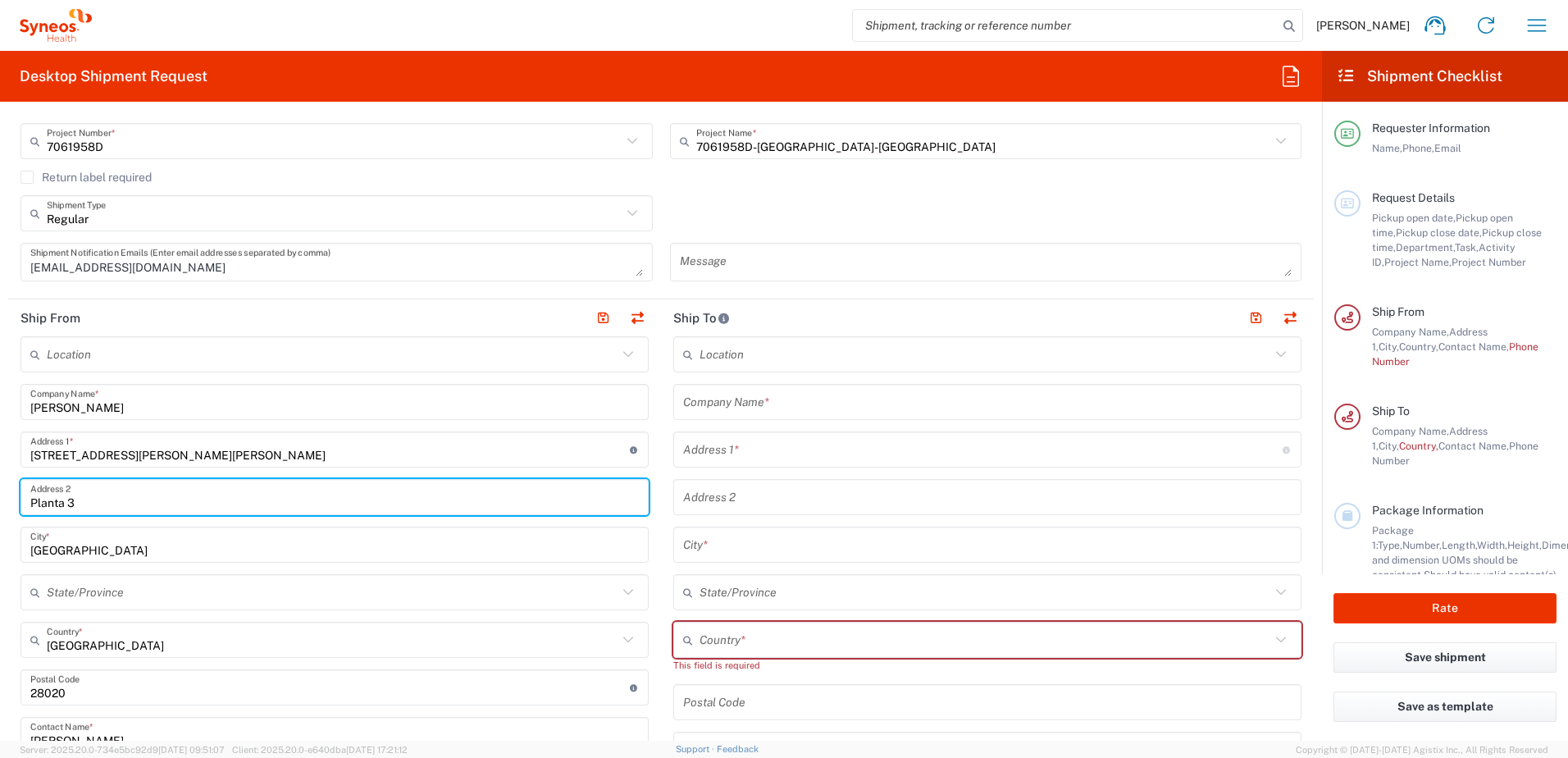
drag, startPoint x: 96, startPoint y: 500, endPoint x: -5, endPoint y: 494, distance: 101.2
click at [0, 494] on html "Coral Garcia De Pedro Home Shipment estimator Shipment tracking Desktop shipmen…" at bounding box center [784, 379] width 1568 height 758
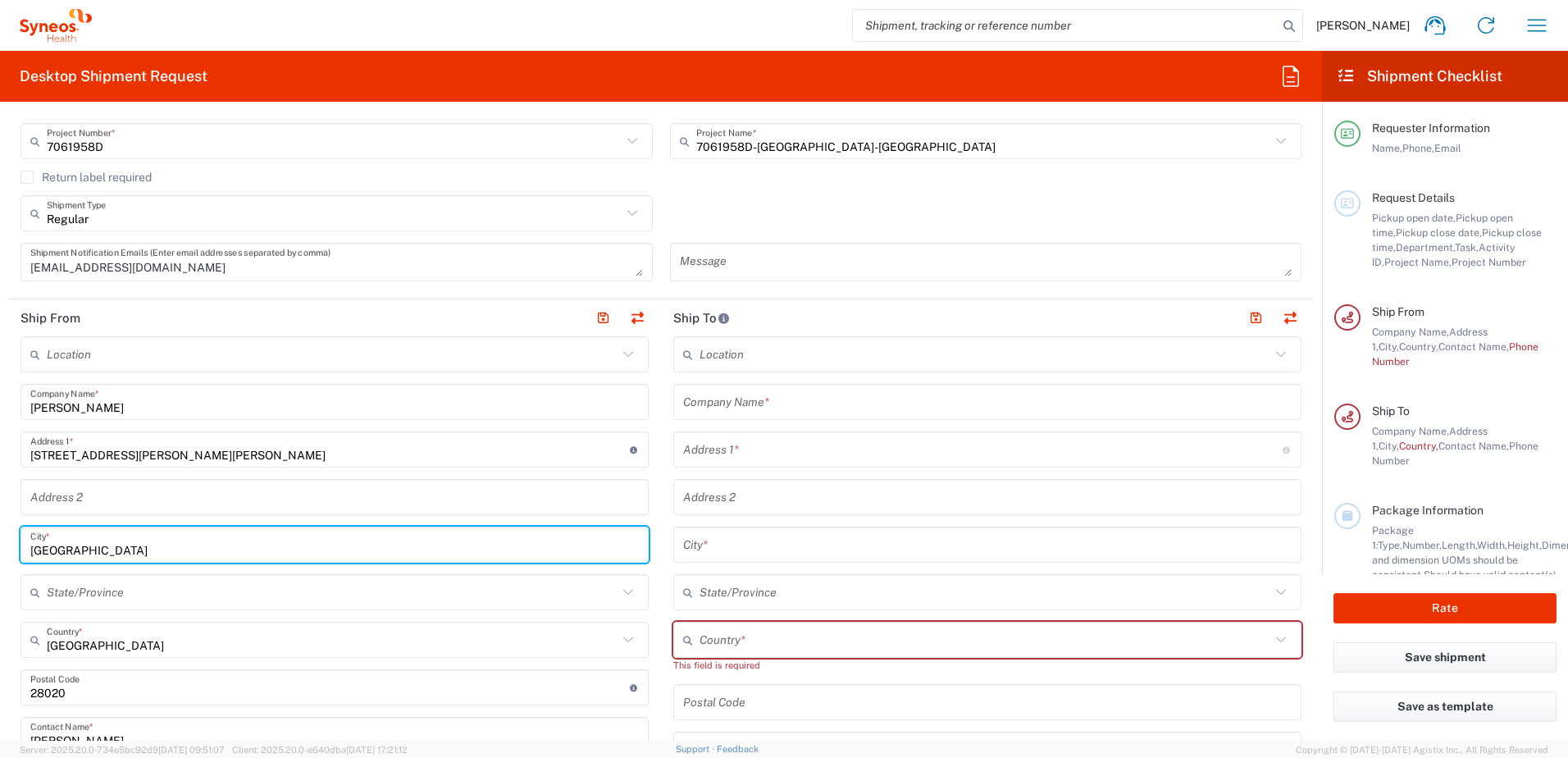
drag, startPoint x: 101, startPoint y: 542, endPoint x: -20, endPoint y: 540, distance: 121.0
click at [0, 540] on html "Coral Garcia De Pedro Home Shipment estimator Shipment tracking Desktop shipmen…" at bounding box center [784, 379] width 1568 height 758
type input "Santander"
click at [122, 587] on input "text" at bounding box center [331, 592] width 571 height 28
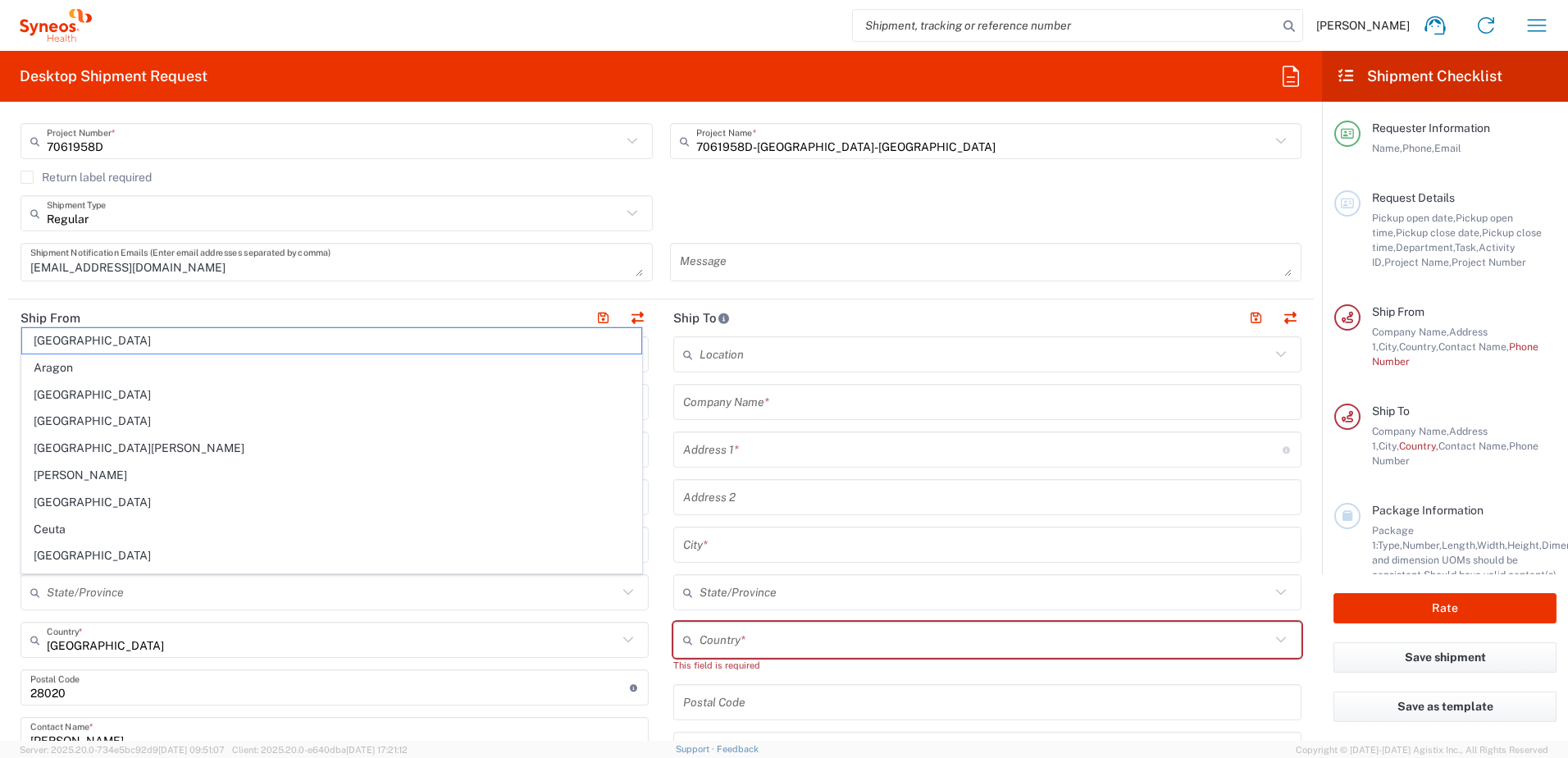
click at [45, 418] on span "Cantabria" at bounding box center [331, 421] width 619 height 26
type input "Cantabria"
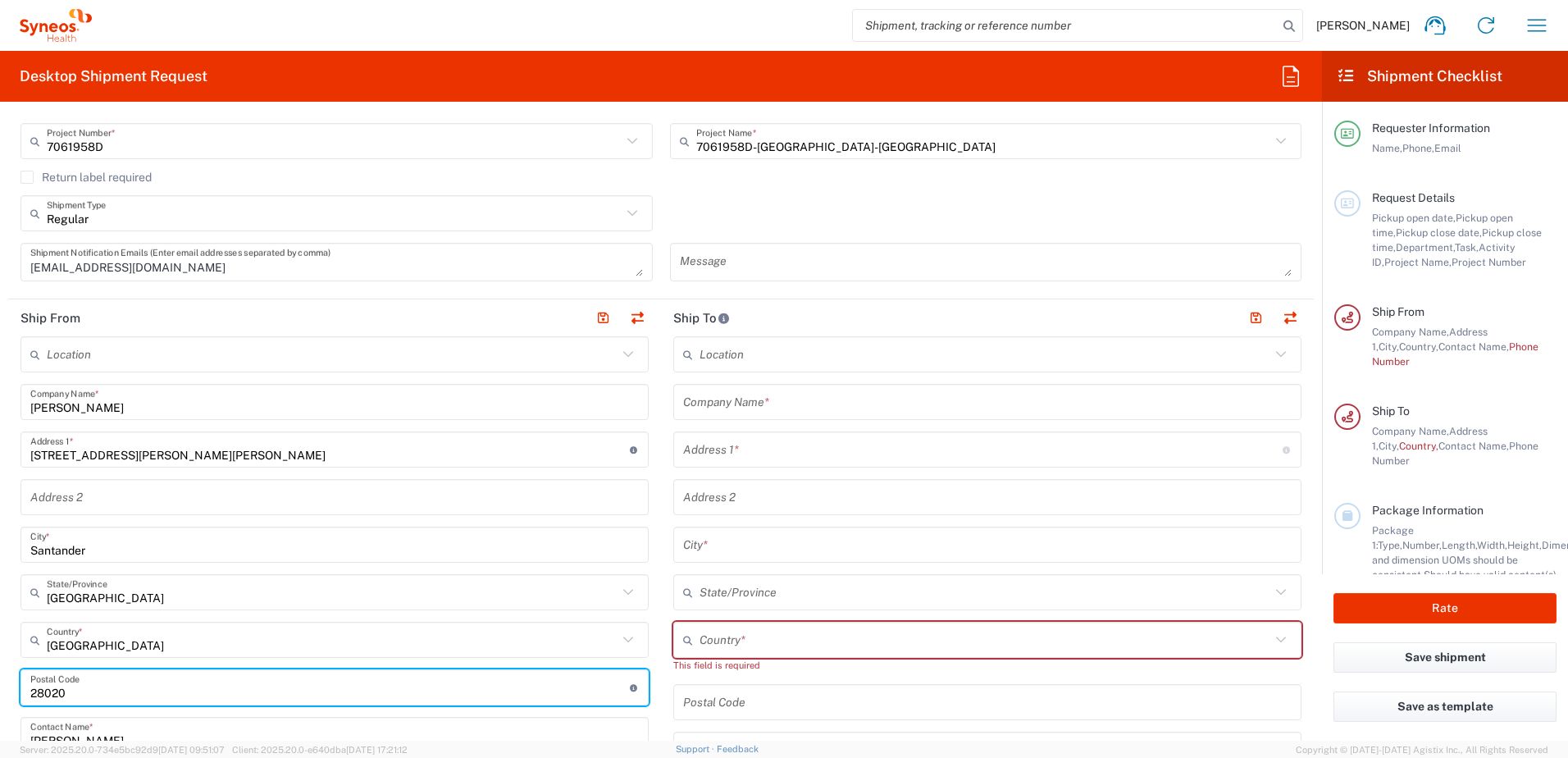
drag, startPoint x: 92, startPoint y: 695, endPoint x: -58, endPoint y: 689, distance: 150.1
click at [0, 689] on html "Coral Garcia De Pedro Home Shipment estimator Shipment tracking Desktop shipmen…" at bounding box center [784, 379] width 1568 height 758
type input "39003"
click at [650, 688] on main "Location Addison Whitney LLC-Morrisvile NC US Barcelona-Syneos Health BioSector…" at bounding box center [334, 735] width 653 height 798
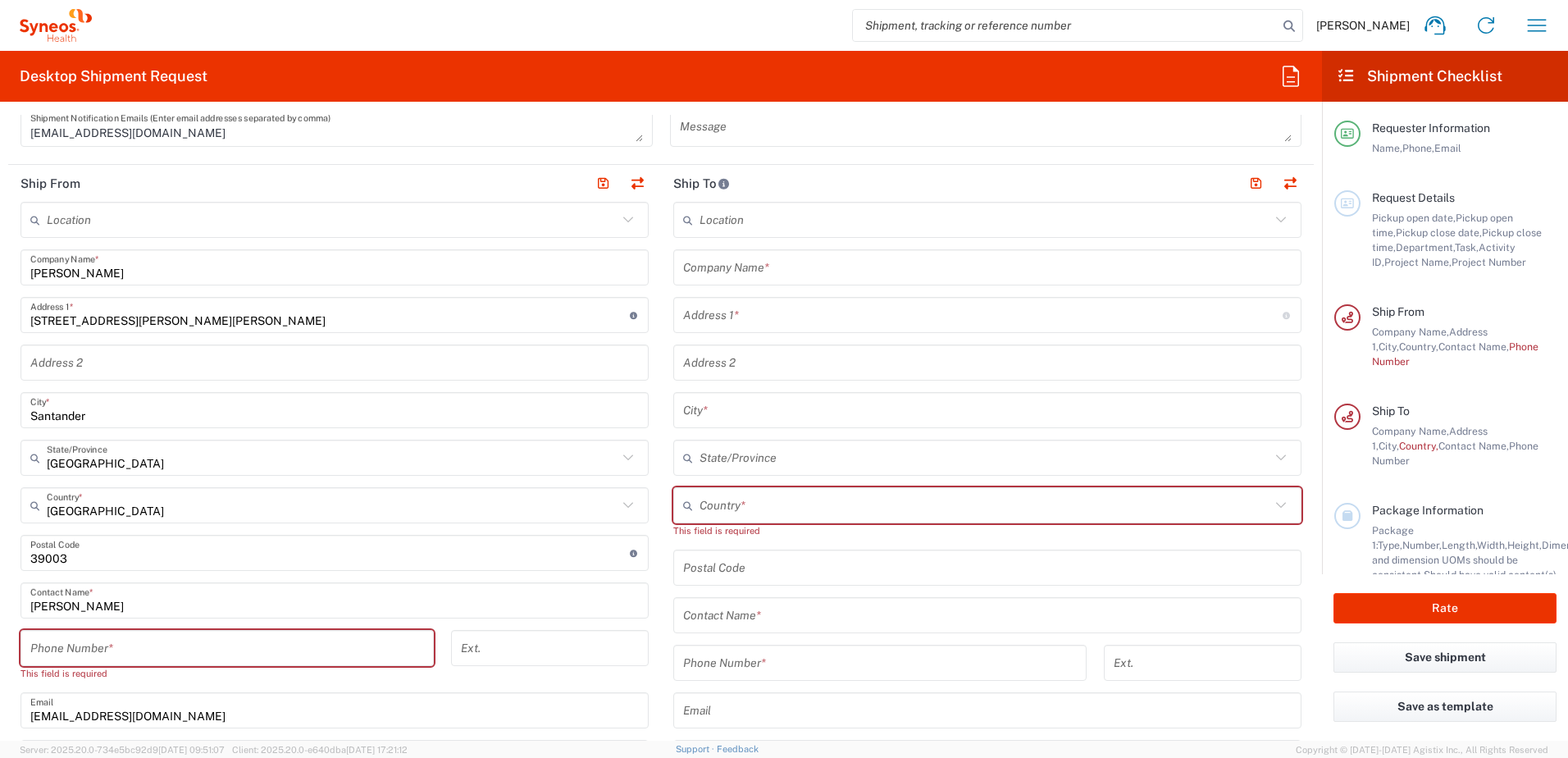
scroll to position [574, 0]
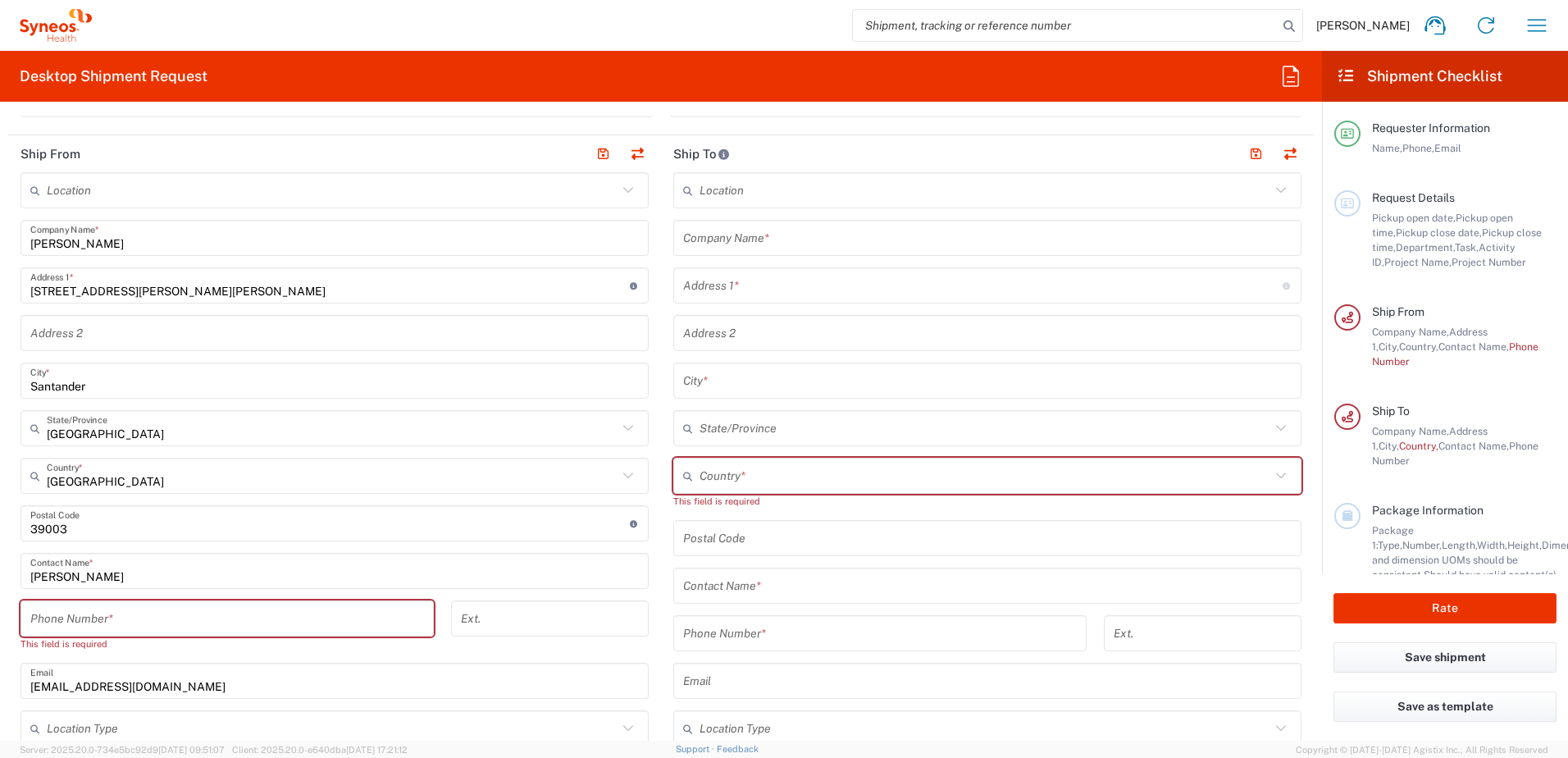
click at [65, 622] on input "tel" at bounding box center [226, 618] width 394 height 28
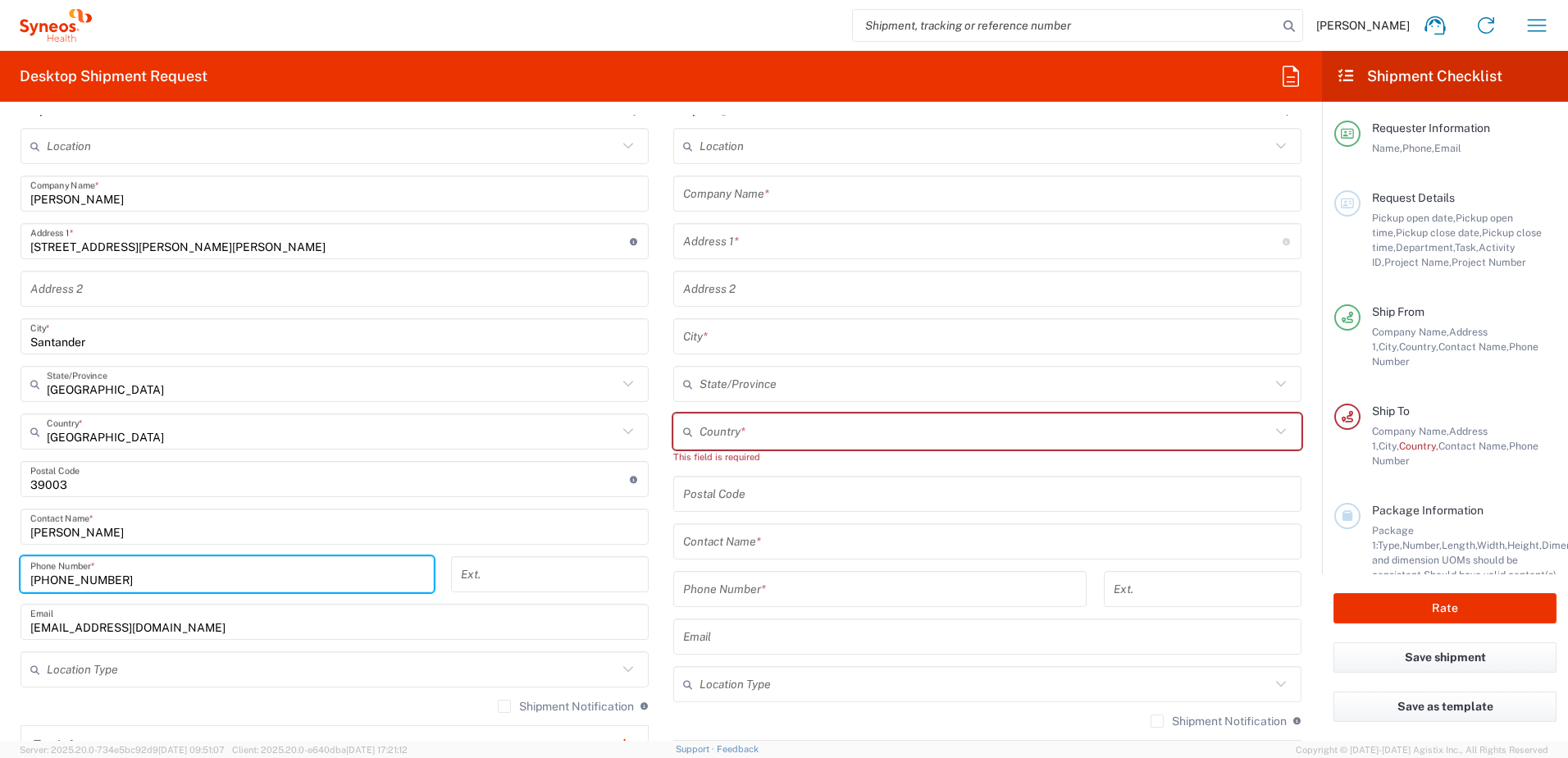
scroll to position [656, 0]
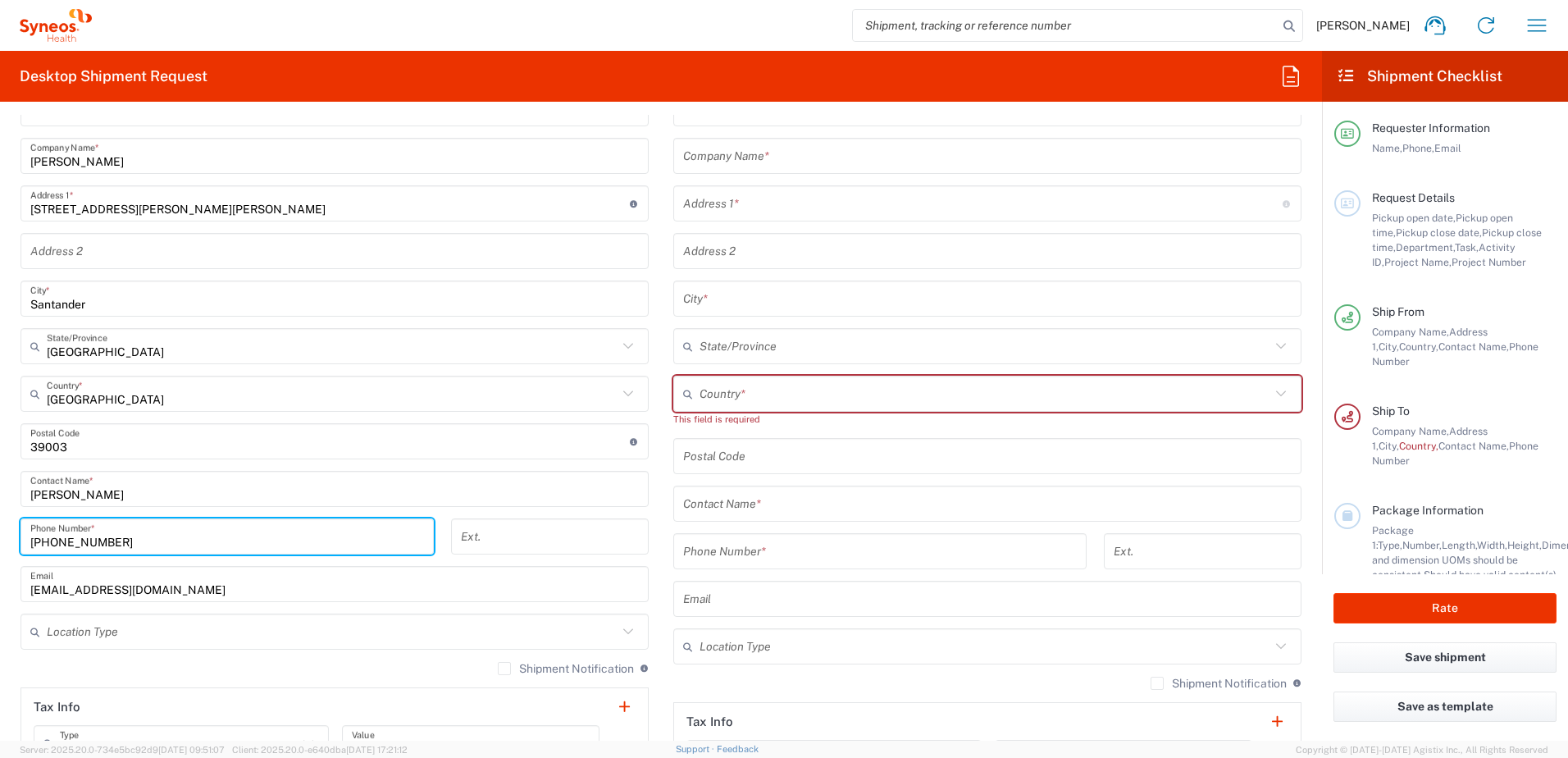
type input "+34636209211"
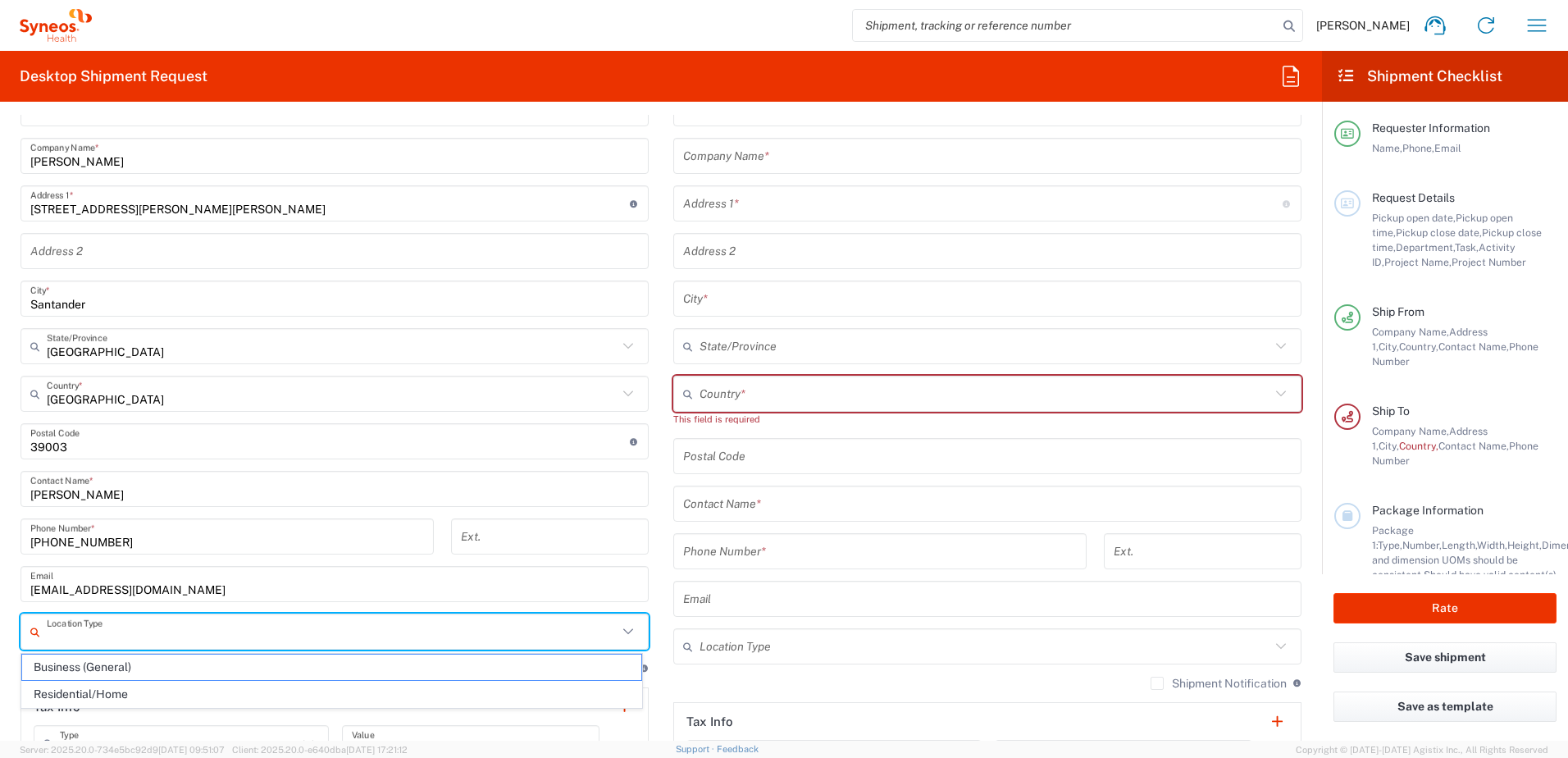
click at [235, 620] on input "text" at bounding box center [331, 631] width 571 height 28
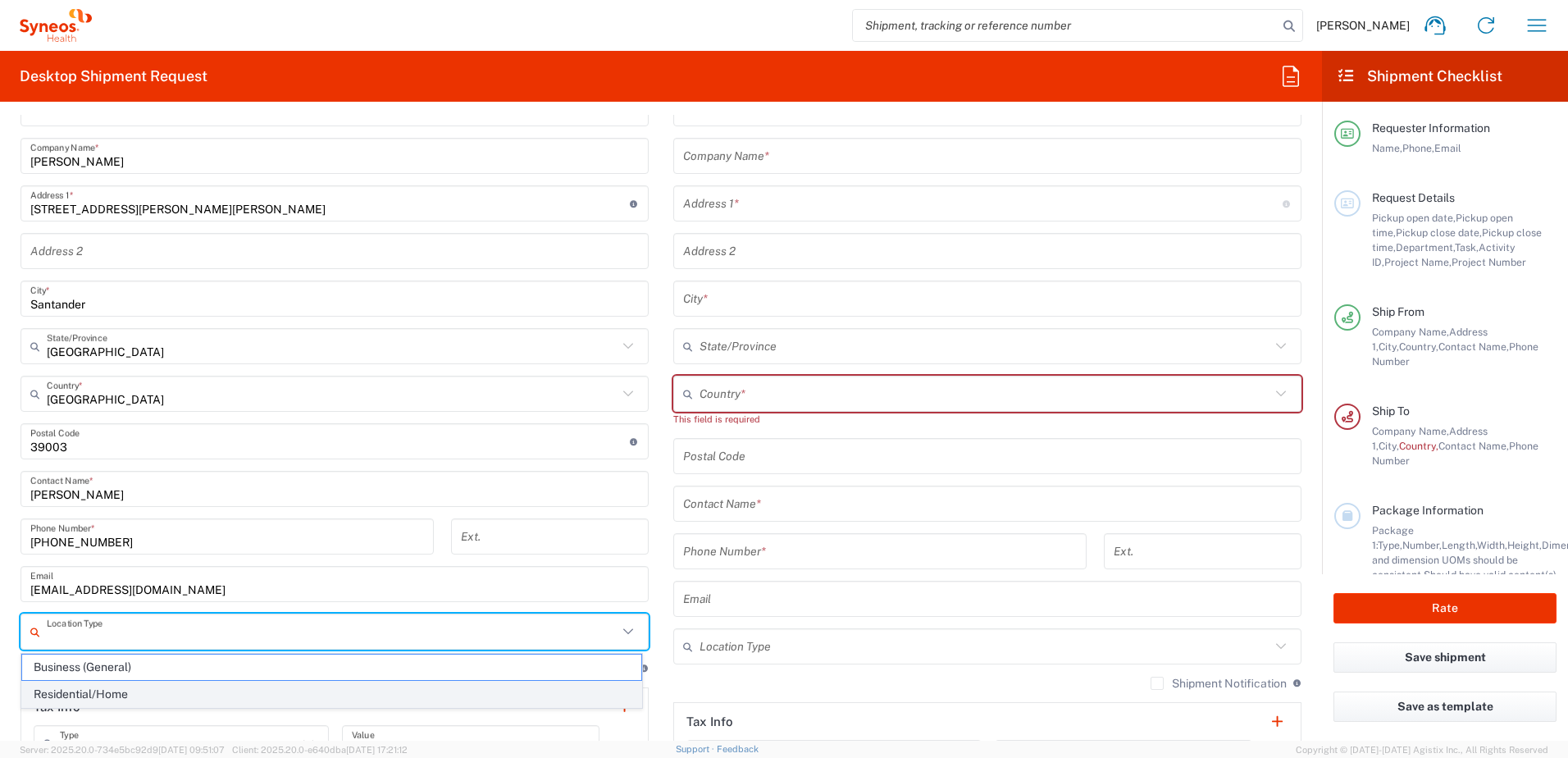
click at [87, 698] on span "Residential/Home" at bounding box center [331, 694] width 619 height 26
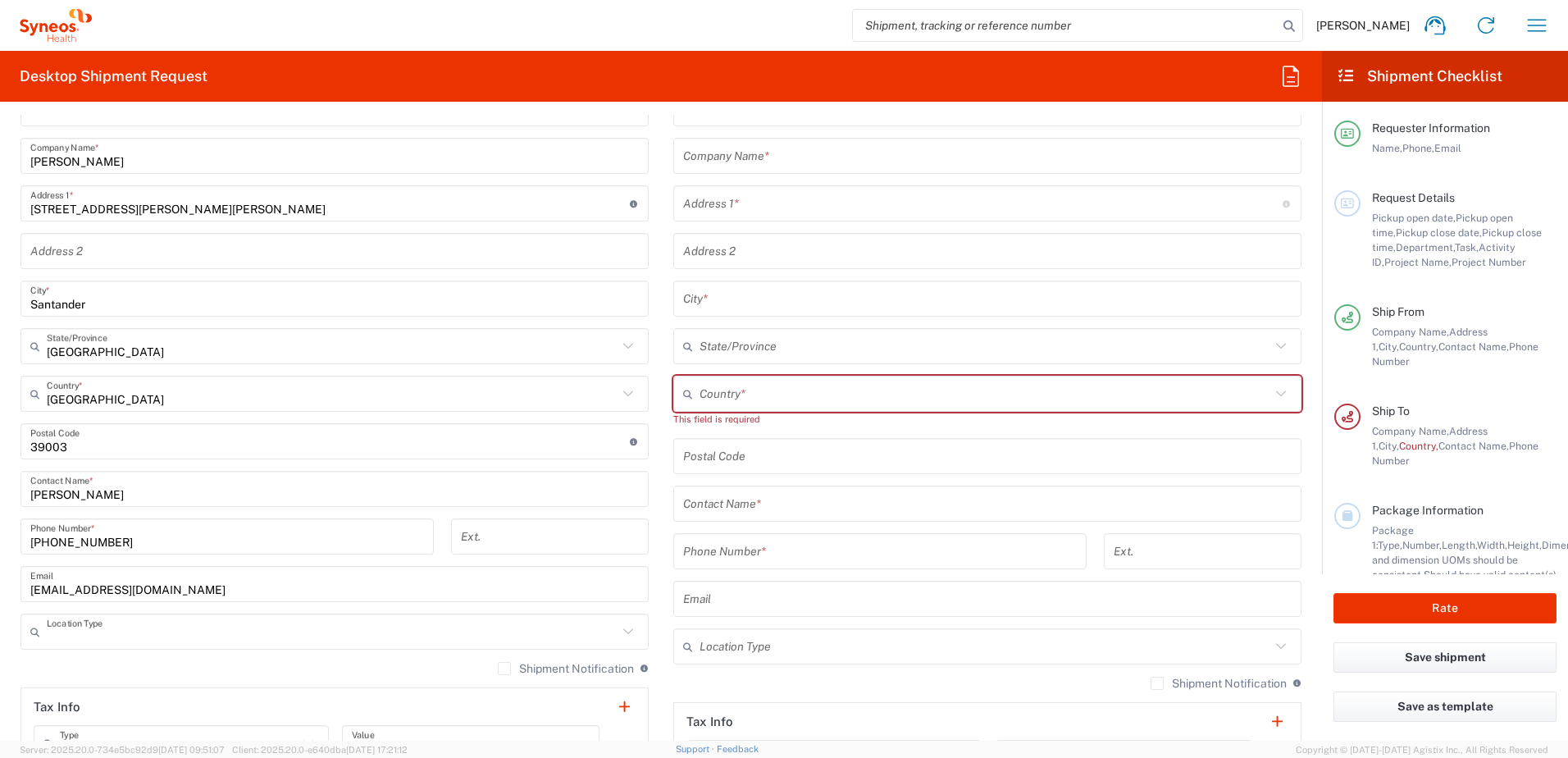
type input "Residential/Home"
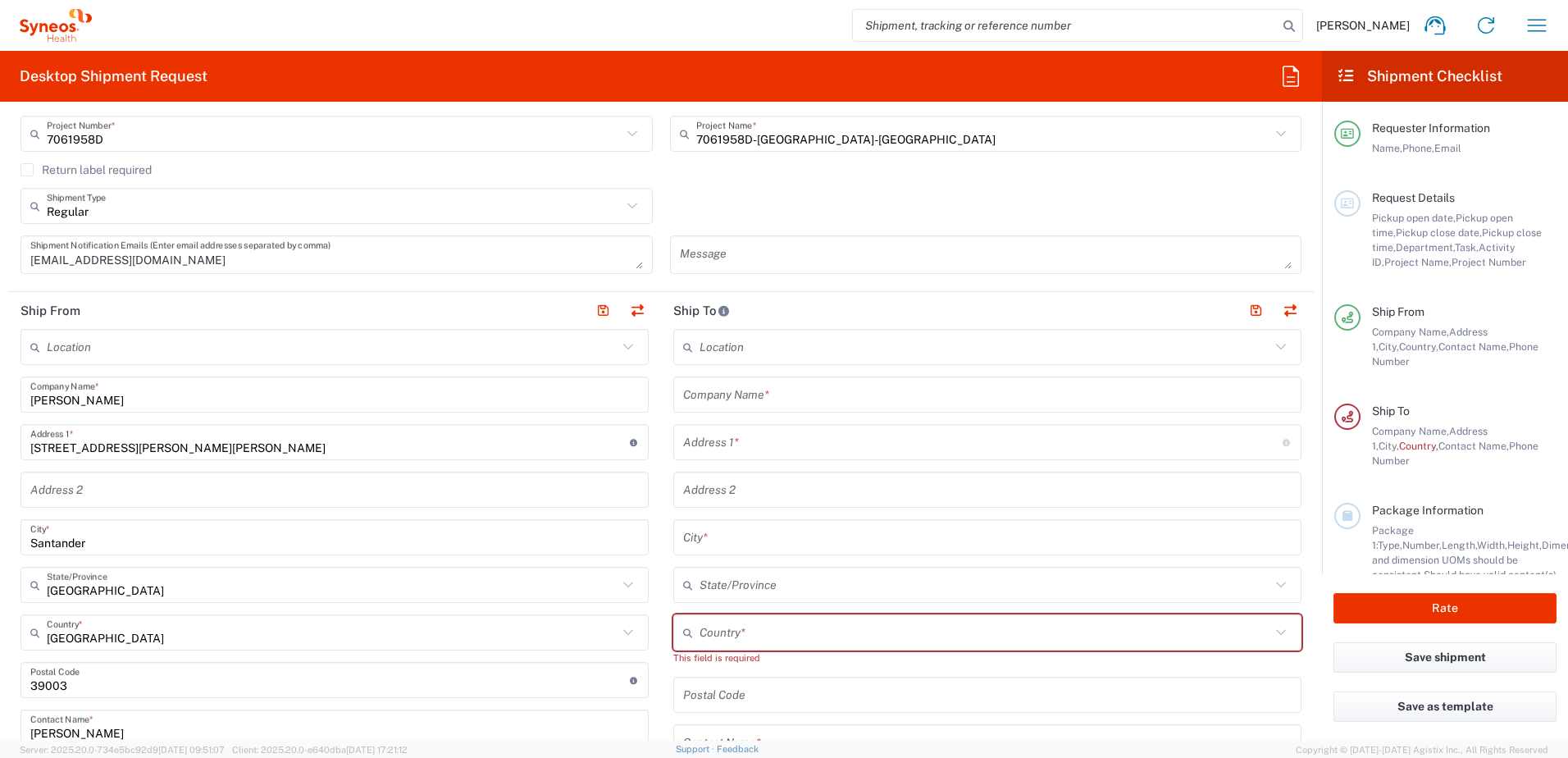
scroll to position [328, 0]
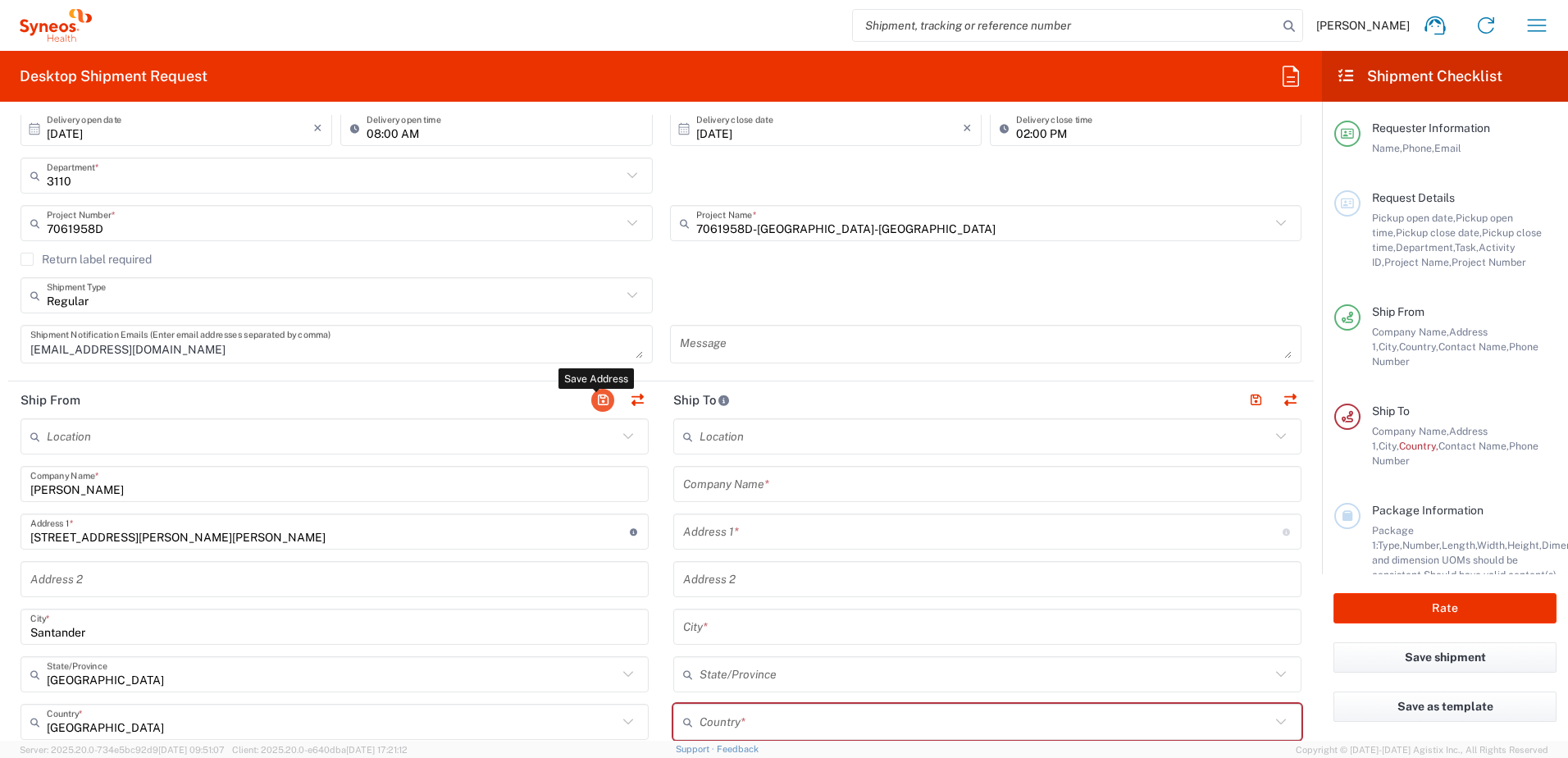
click at [597, 399] on button "button" at bounding box center [602, 400] width 23 height 23
